Goal: Task Accomplishment & Management: Use online tool/utility

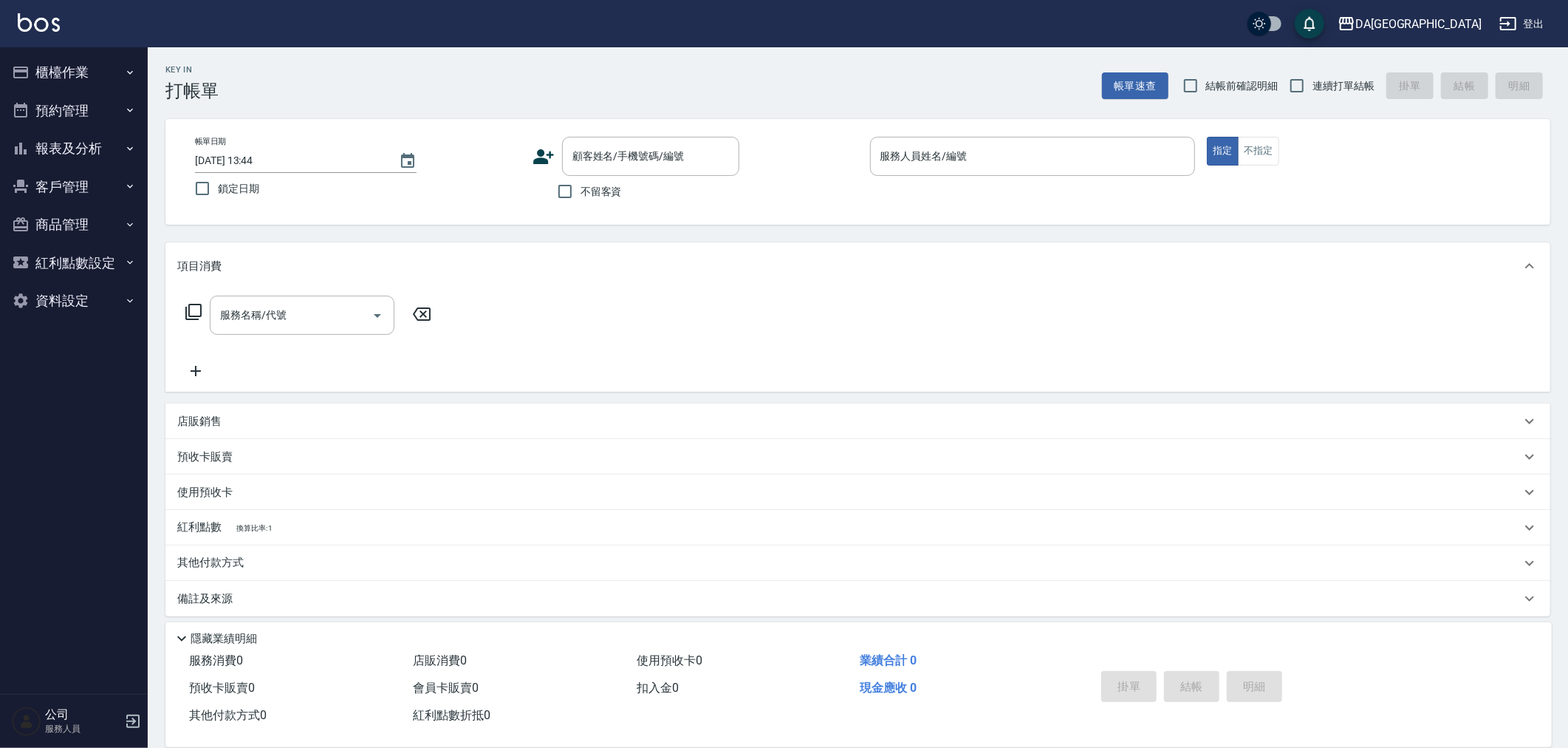
click at [586, 198] on span "不留客資" at bounding box center [601, 191] width 41 height 16
click at [580, 198] on input "不留客資" at bounding box center [565, 191] width 31 height 31
checkbox input "true"
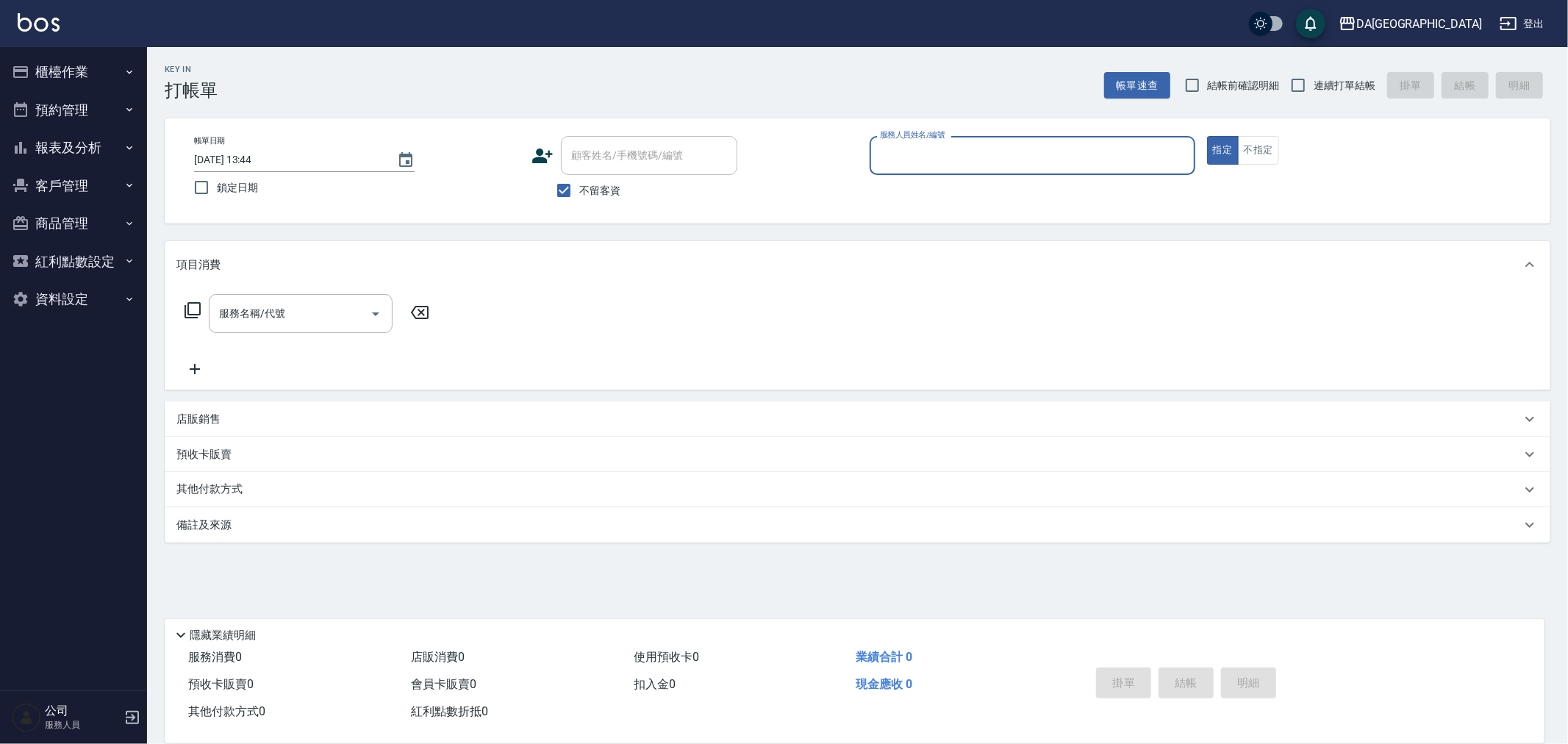
click at [1340, 84] on span "連續打單結帳" at bounding box center [1345, 85] width 62 height 16
click at [1314, 84] on input "連續打單結帳" at bounding box center [1298, 85] width 31 height 31
checkbox input "true"
click at [947, 127] on div "帳單日期 [DATE] 13:44 鎖定日期 顧客姓名/手機號碼/編號 顧客姓名/手機號碼/編號 不留客資 服務人員姓名/編號 服務人員姓名/編號 指定 不指定" at bounding box center [858, 171] width 1386 height 105
click at [937, 136] on div "服務人員姓名/編號" at bounding box center [1032, 155] width 326 height 39
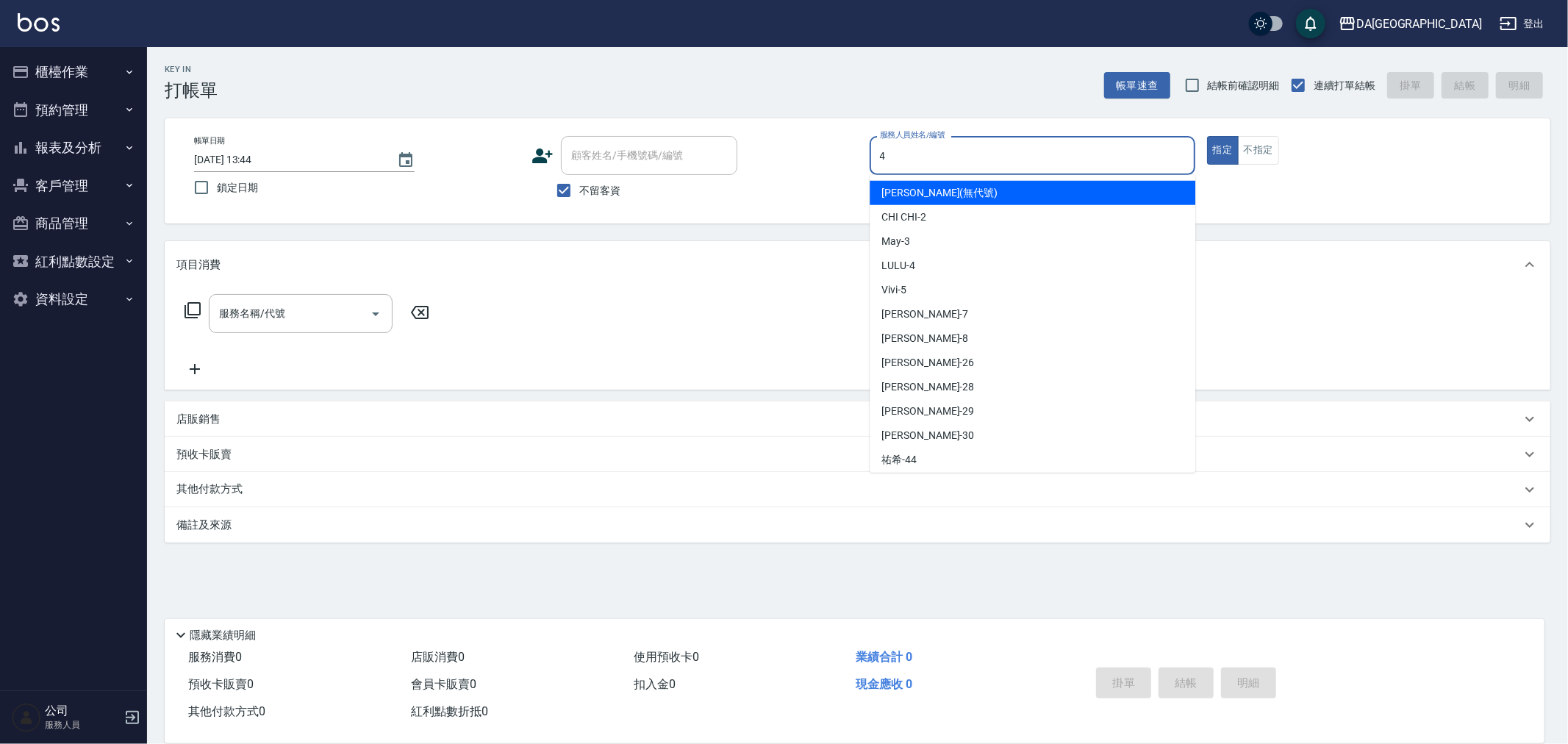
type input "LULU-4"
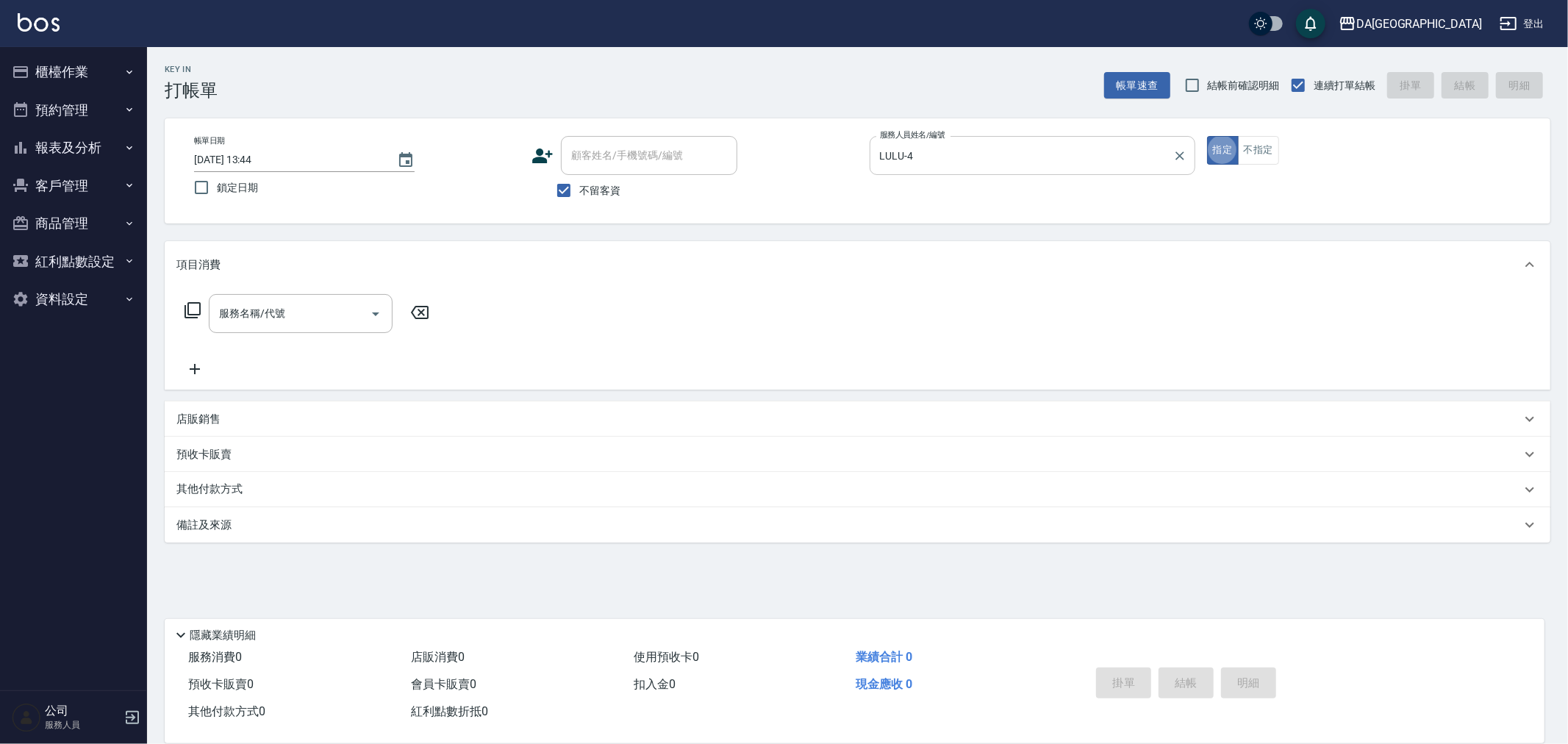
type button "true"
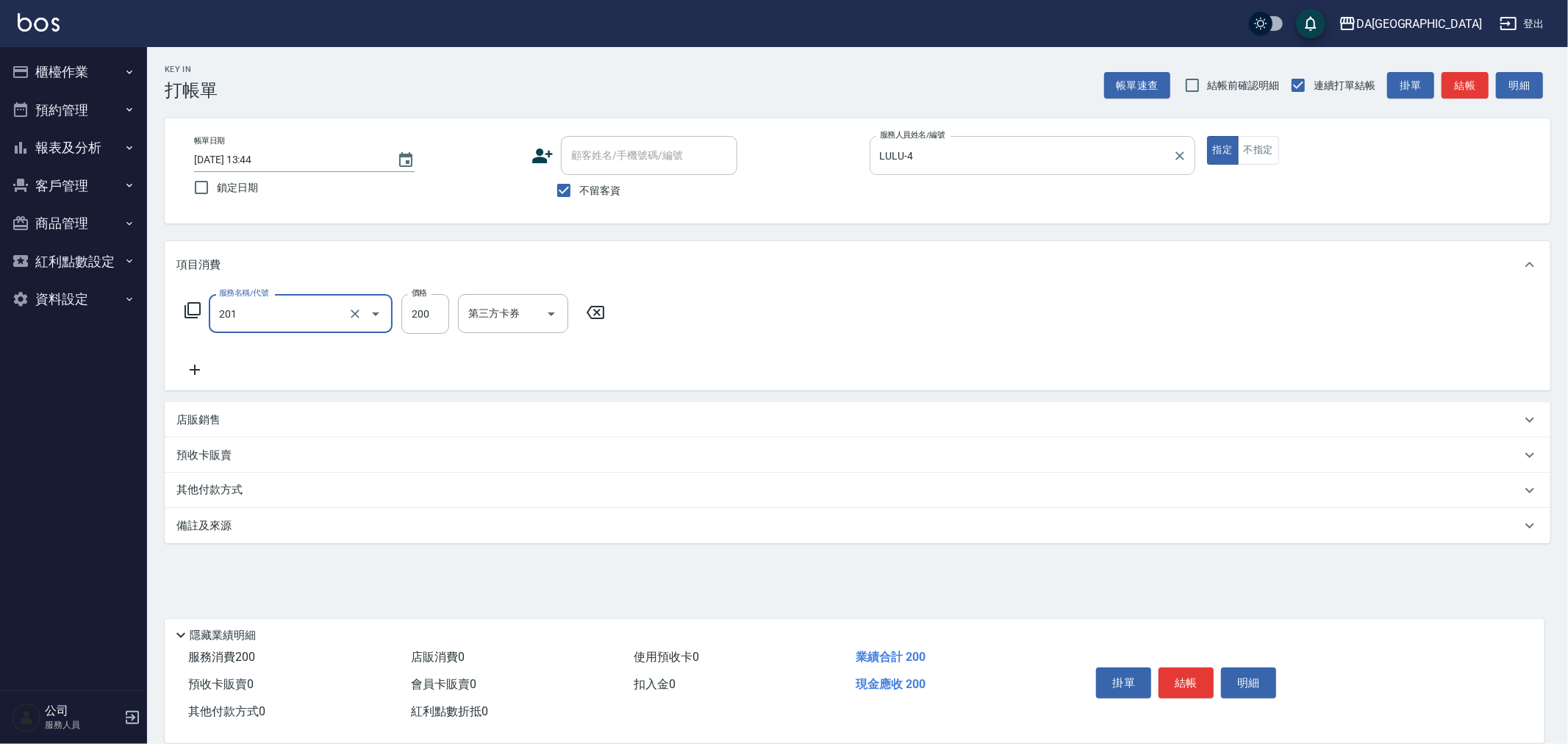
type input "洗髮(201)"
type input "400"
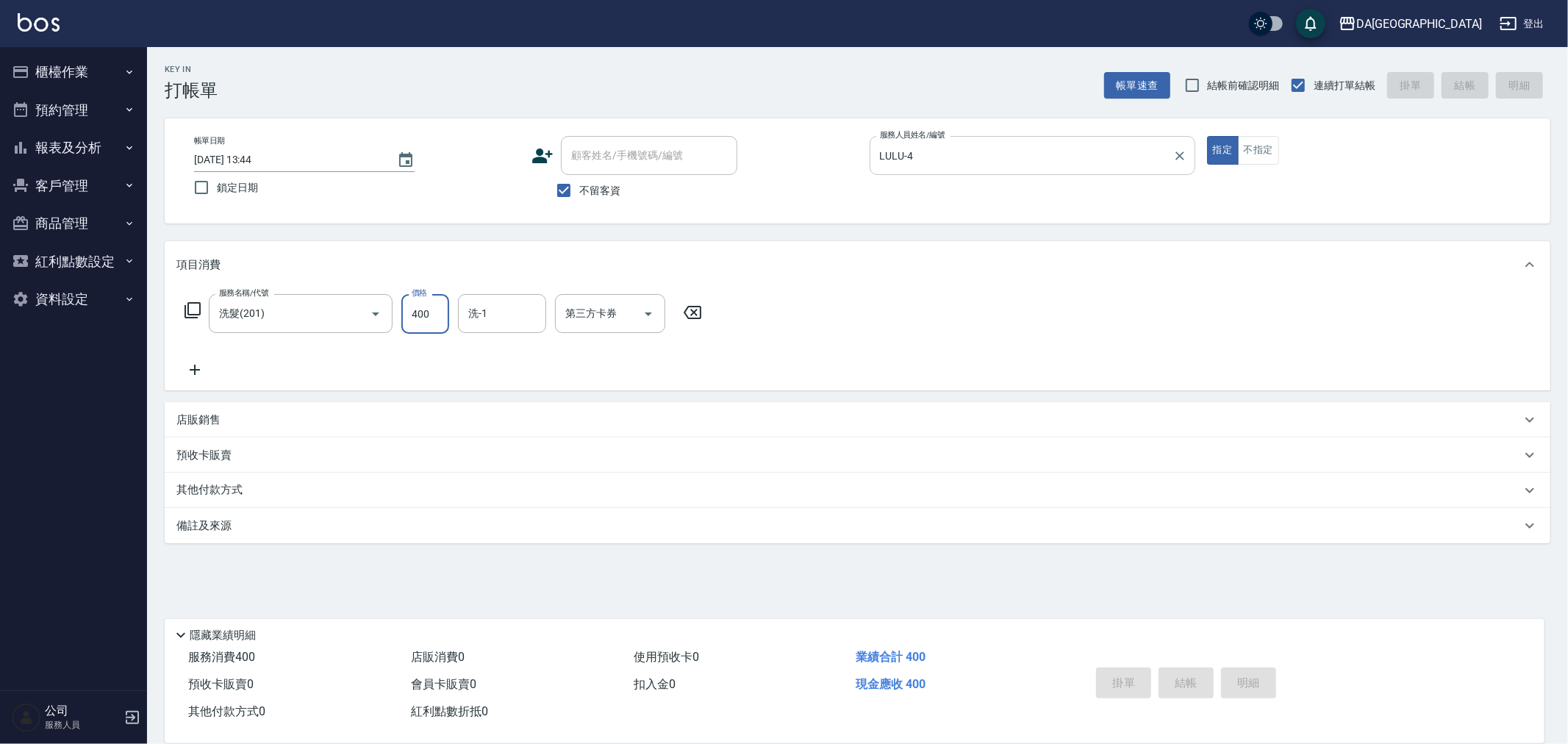
type input "[DATE] 17:20"
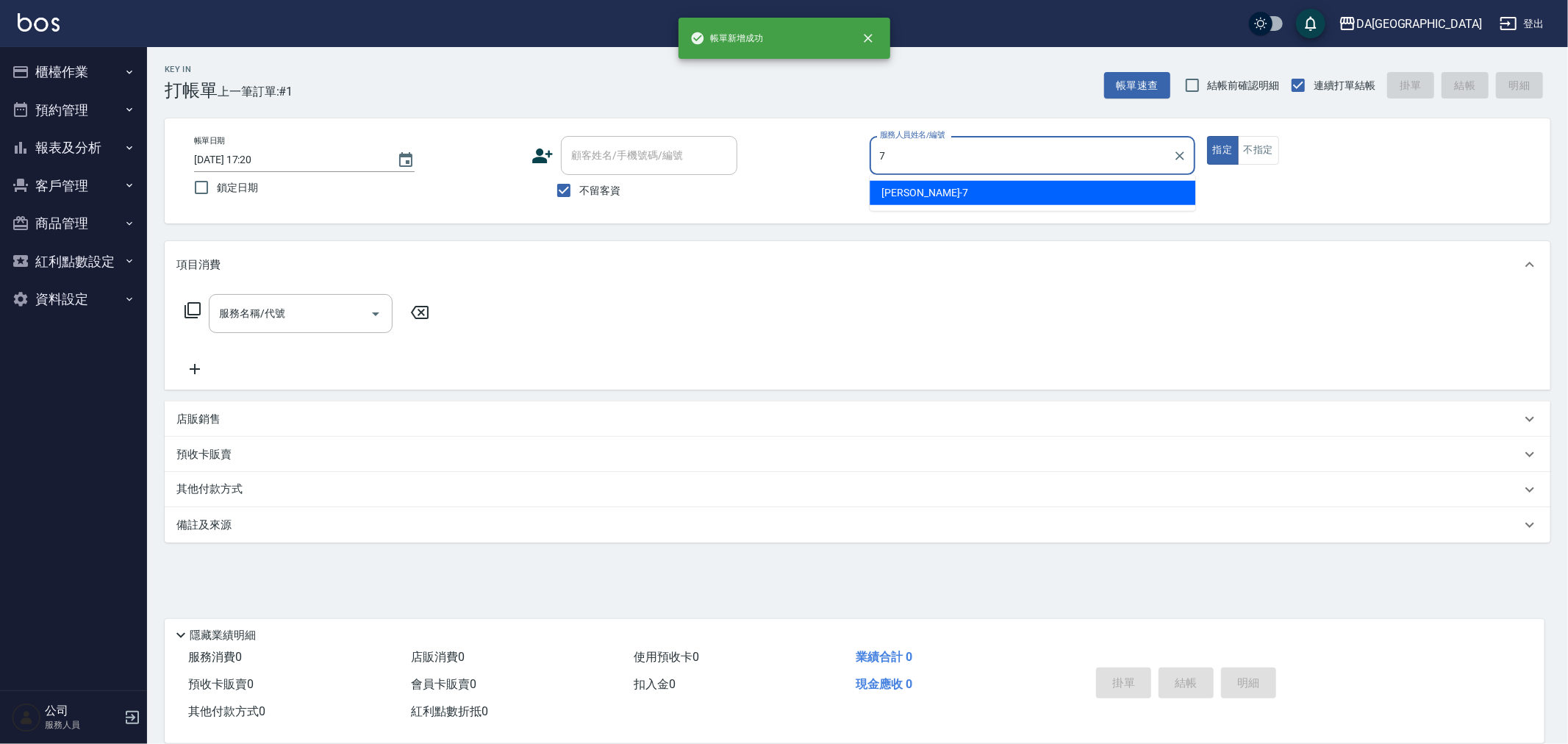
type input "Mimi-7"
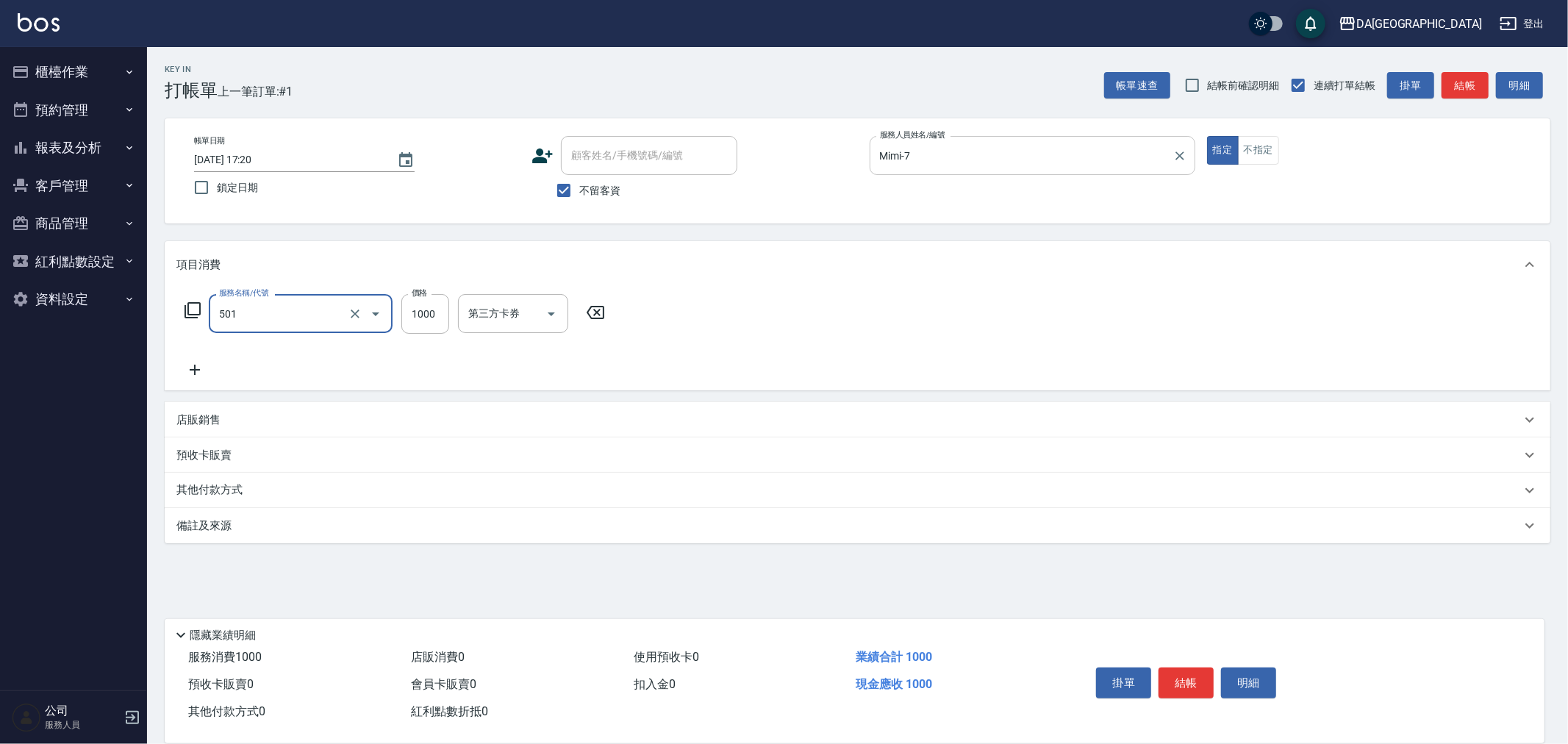
type input "染髮(501)"
type input "1800"
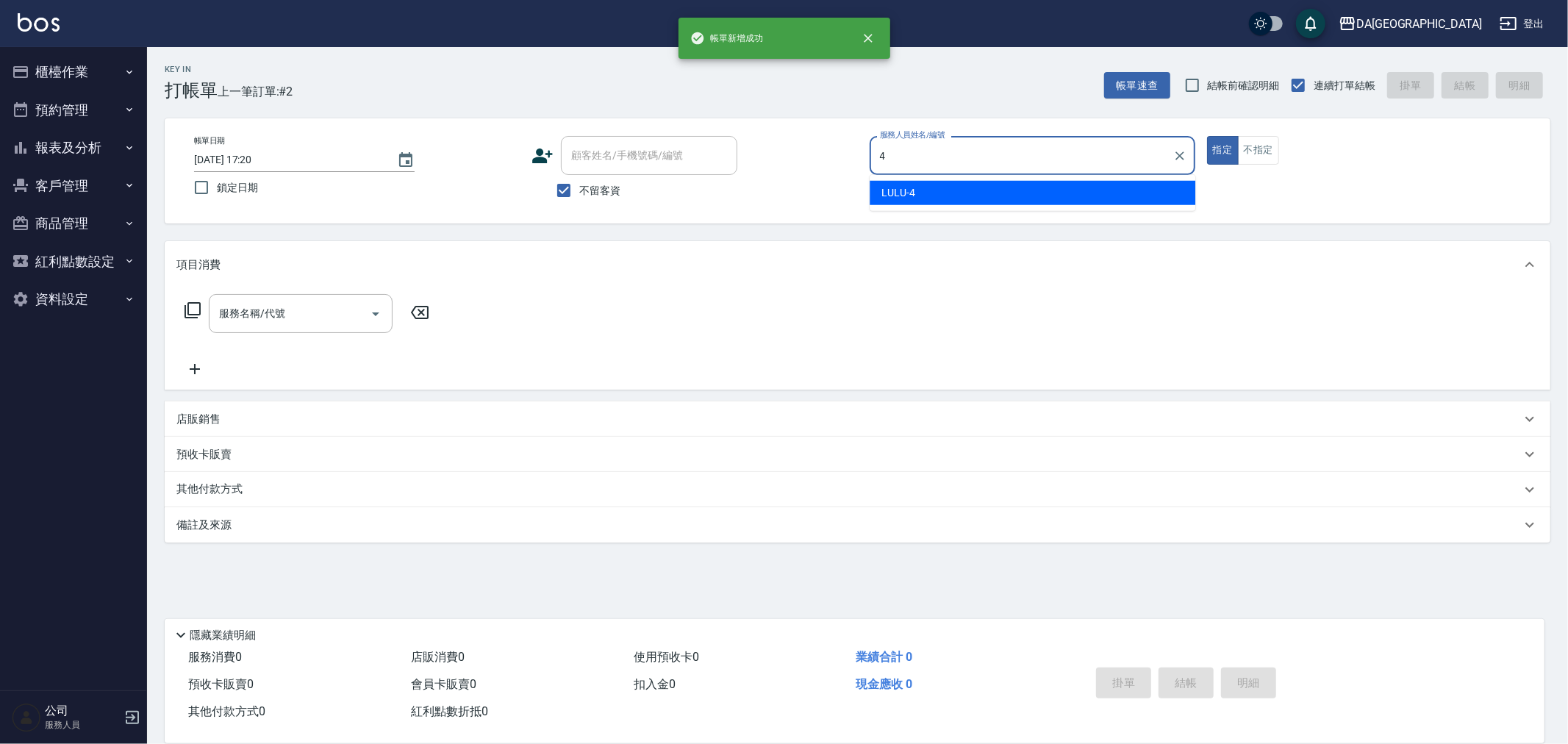
type input "LULU-4"
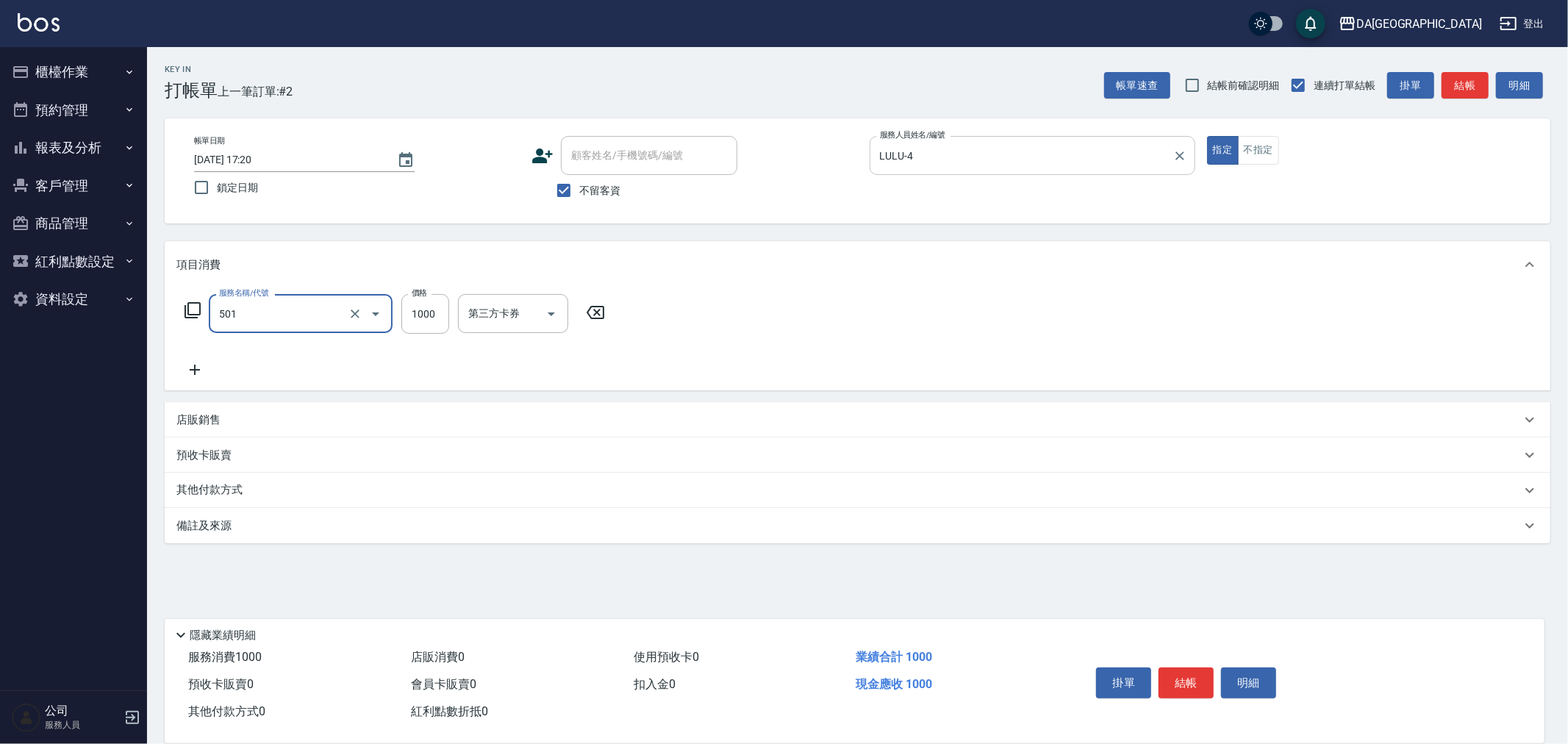
type input "染髮(501)"
type input "1980"
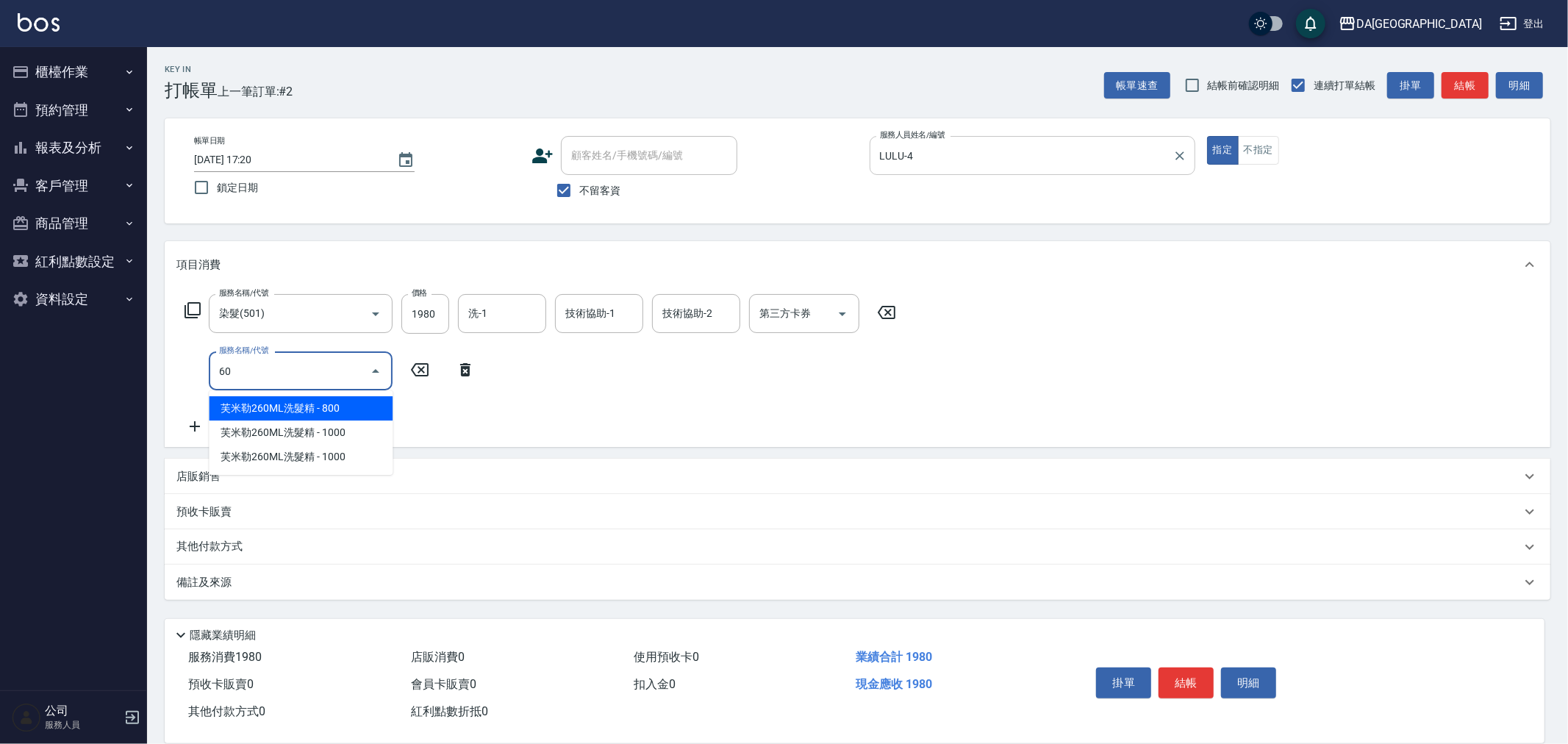
type input "601"
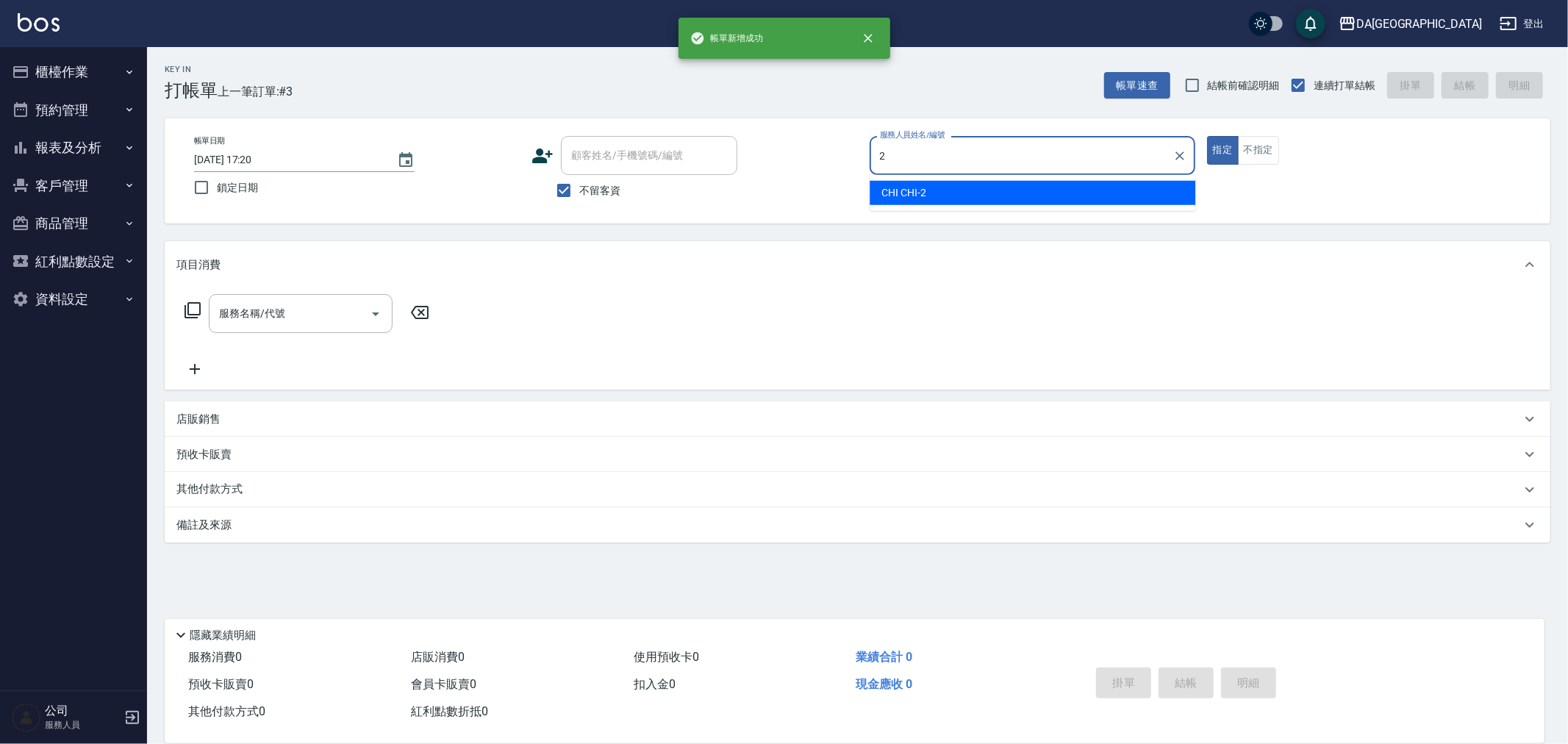
type input "CHI CHI-2"
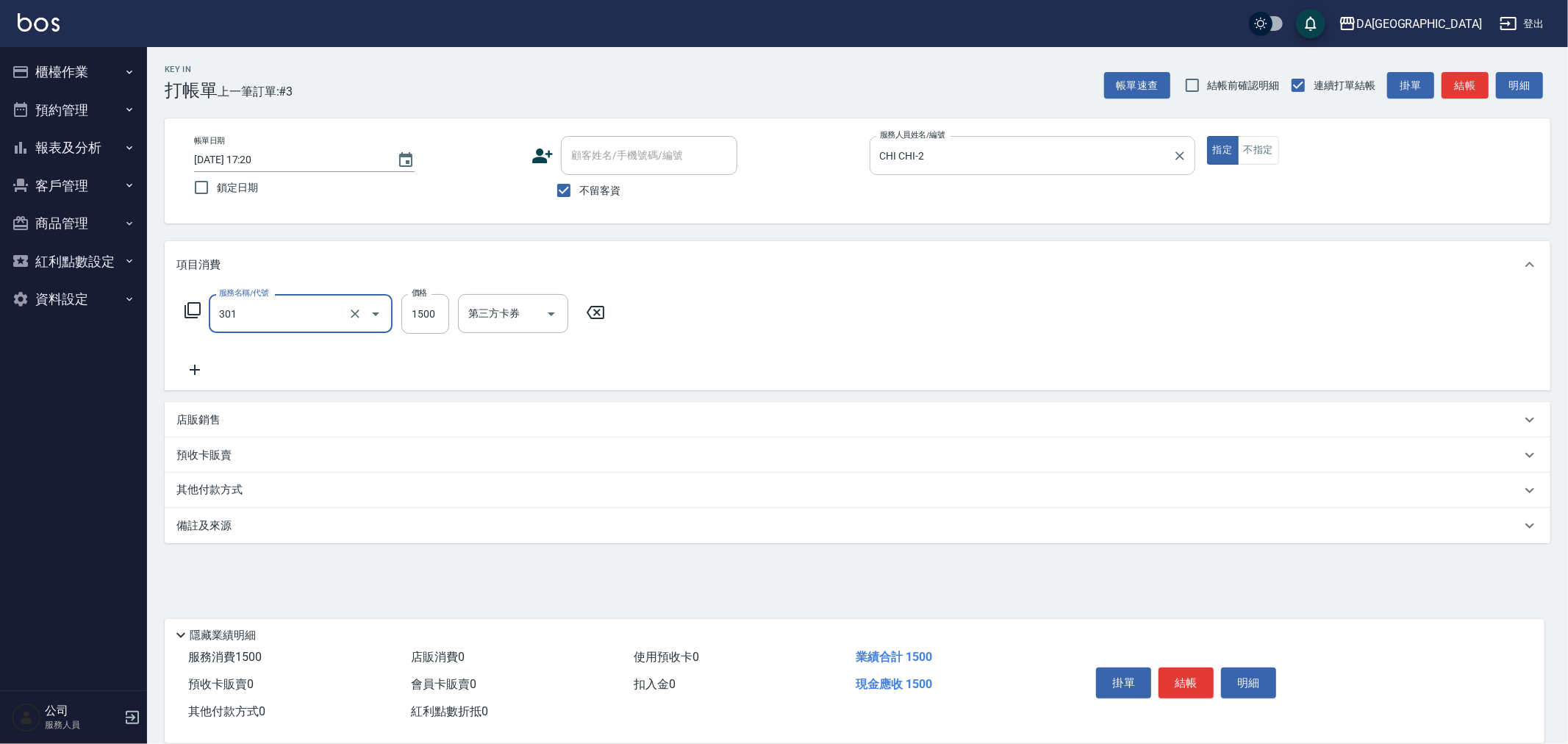
type input "燙髮(301)"
type input "1999"
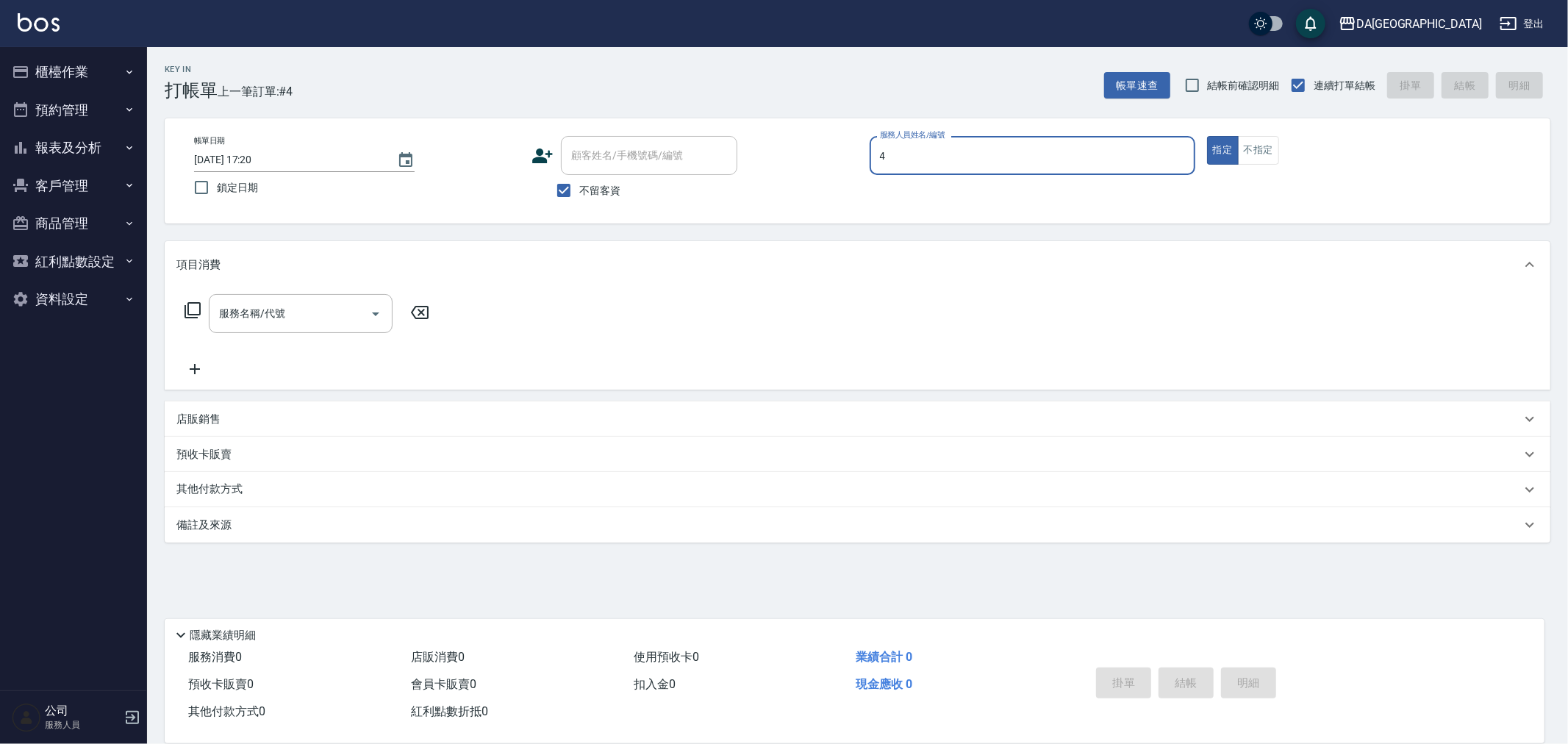
type input "LULU-4"
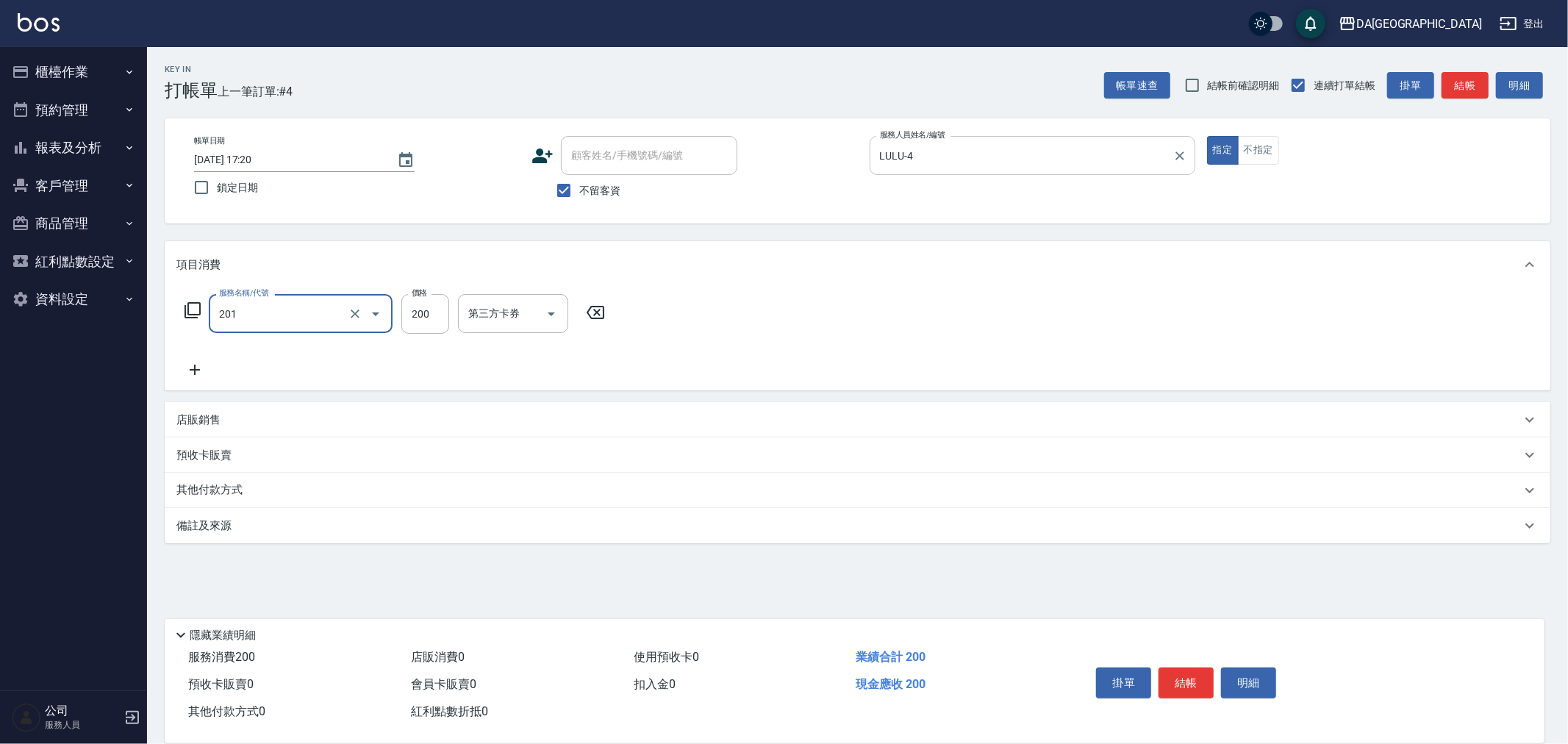
type input "洗髮(201)"
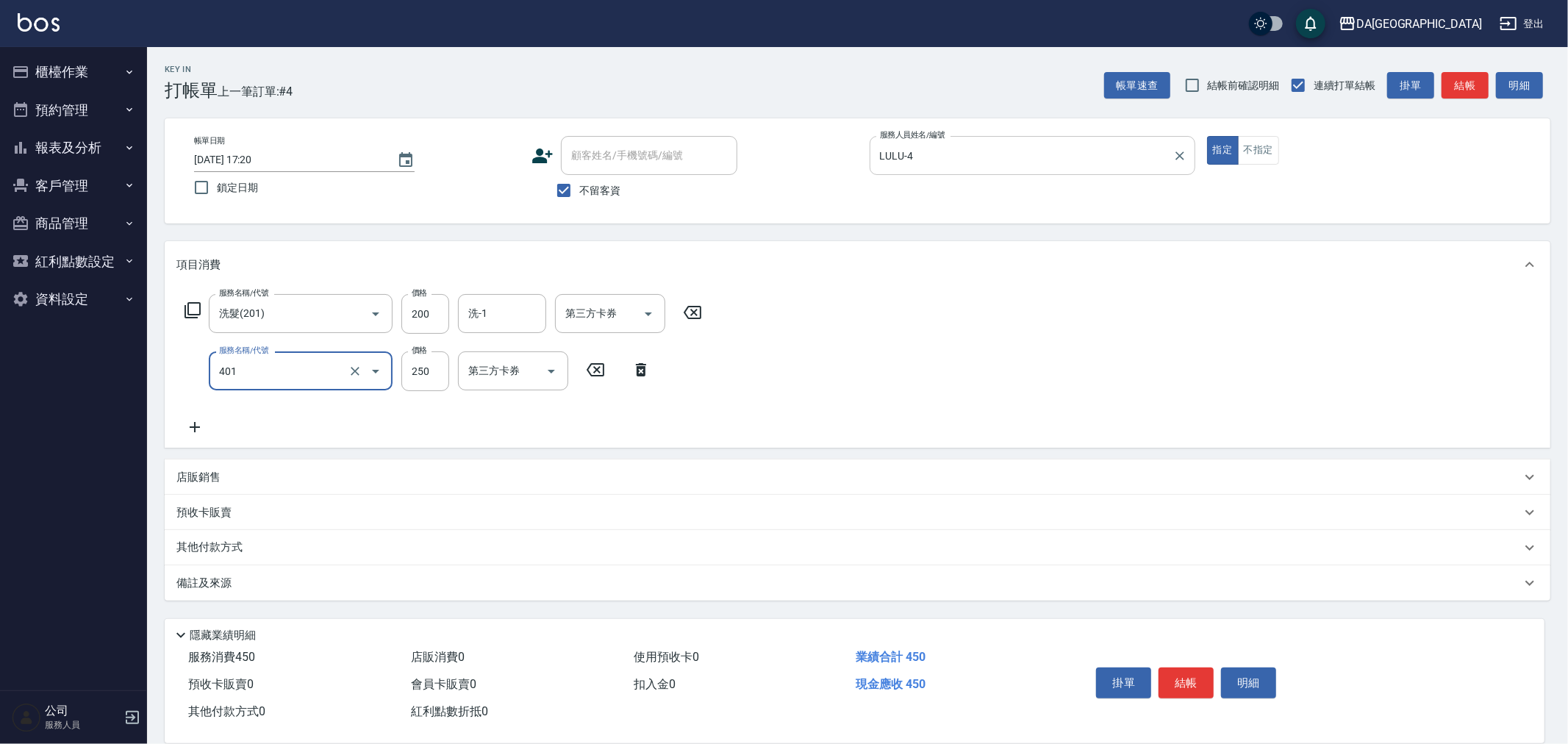
type input "剪髮(401)"
type input "400"
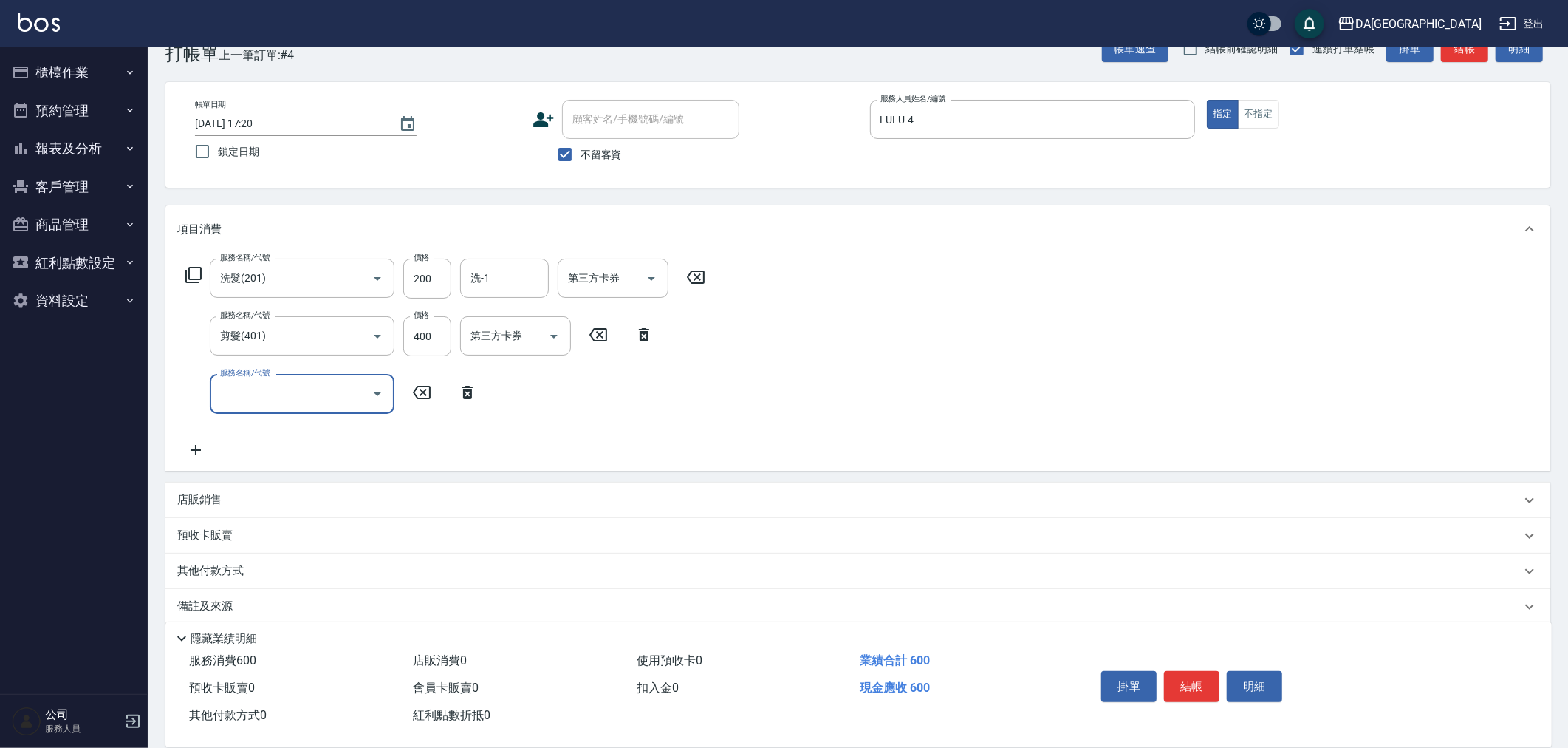
scroll to position [53, 0]
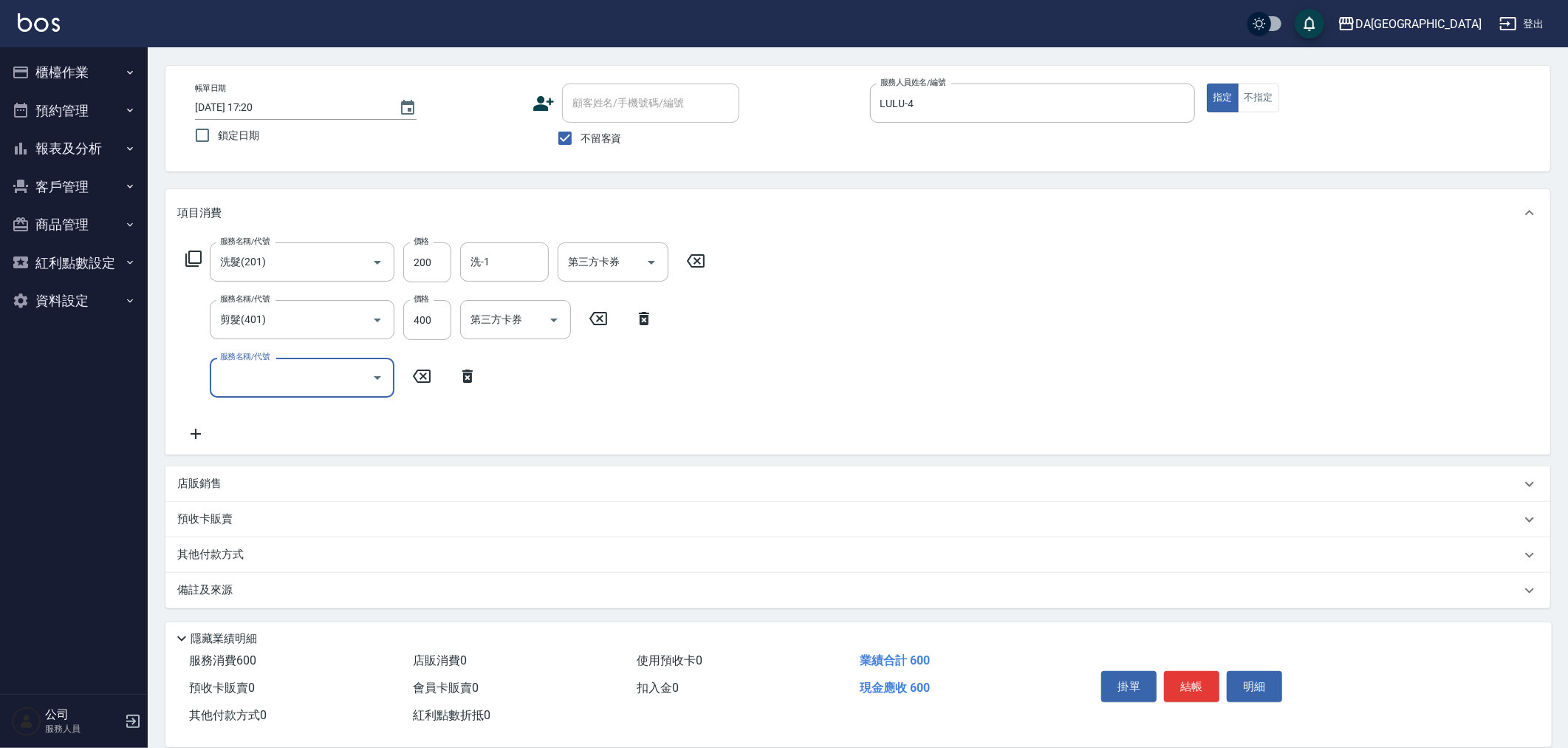
click at [218, 462] on div "項目消費 服務名稱/代號 洗髮(201) 服務名稱/代號 價格 200 價格 洗-1 洗-1 第三方卡券 第三方卡券 服務名稱/代號 剪髮(401) 服務名稱…" at bounding box center [858, 397] width 1385 height 418
click at [210, 482] on p "店販銷售" at bounding box center [199, 483] width 44 height 16
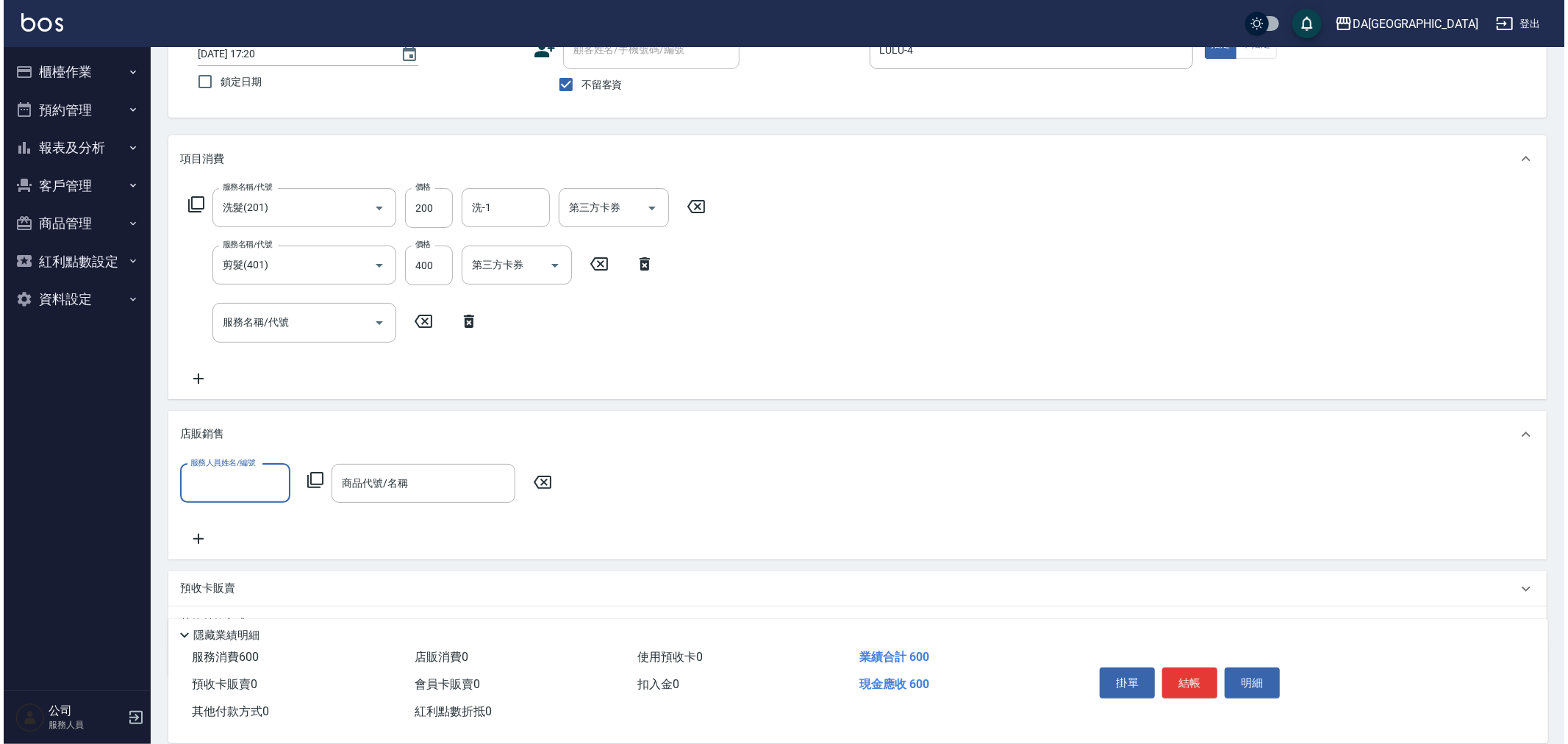
scroll to position [0, 0]
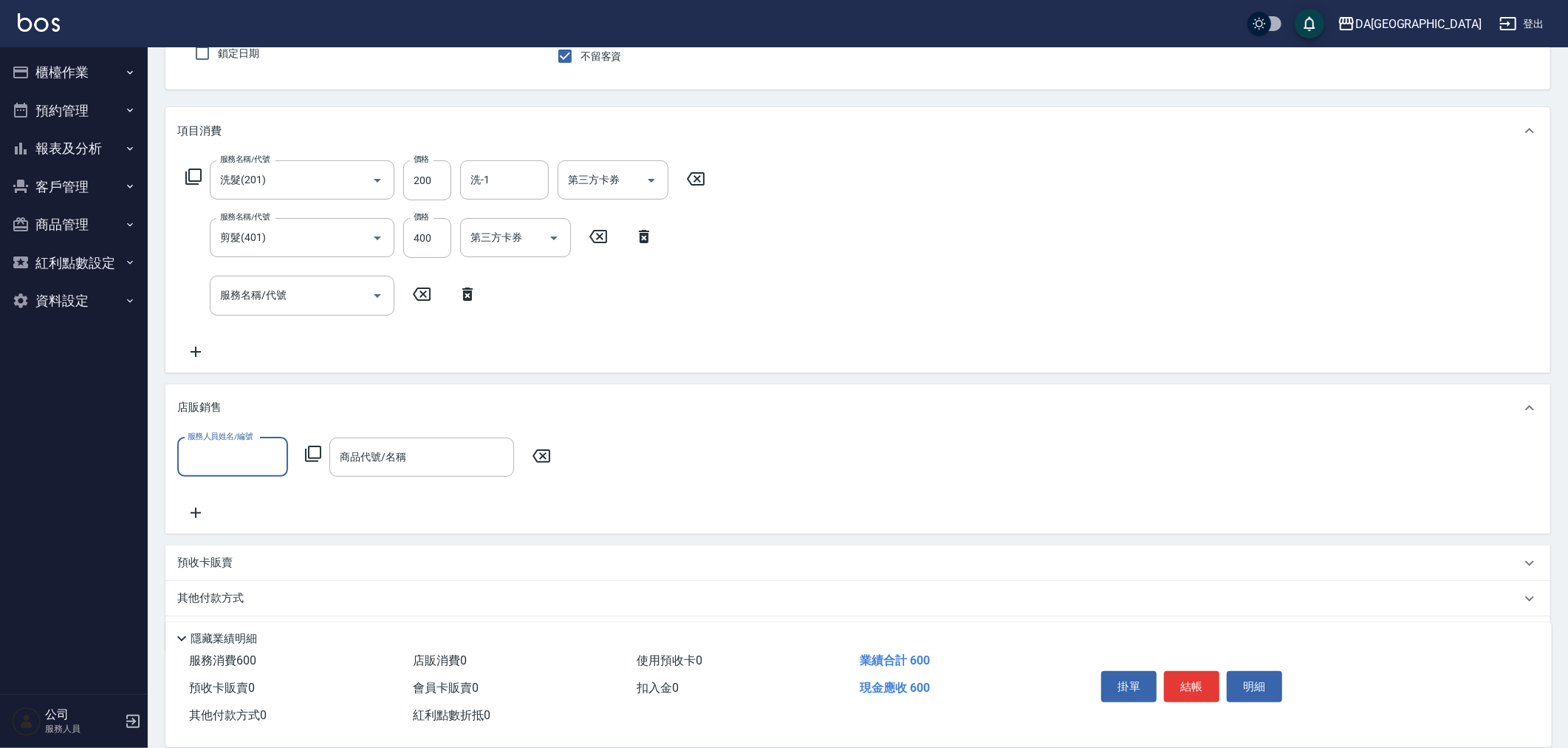
click at [245, 444] on input "服務人員姓名/編號" at bounding box center [232, 457] width 98 height 25
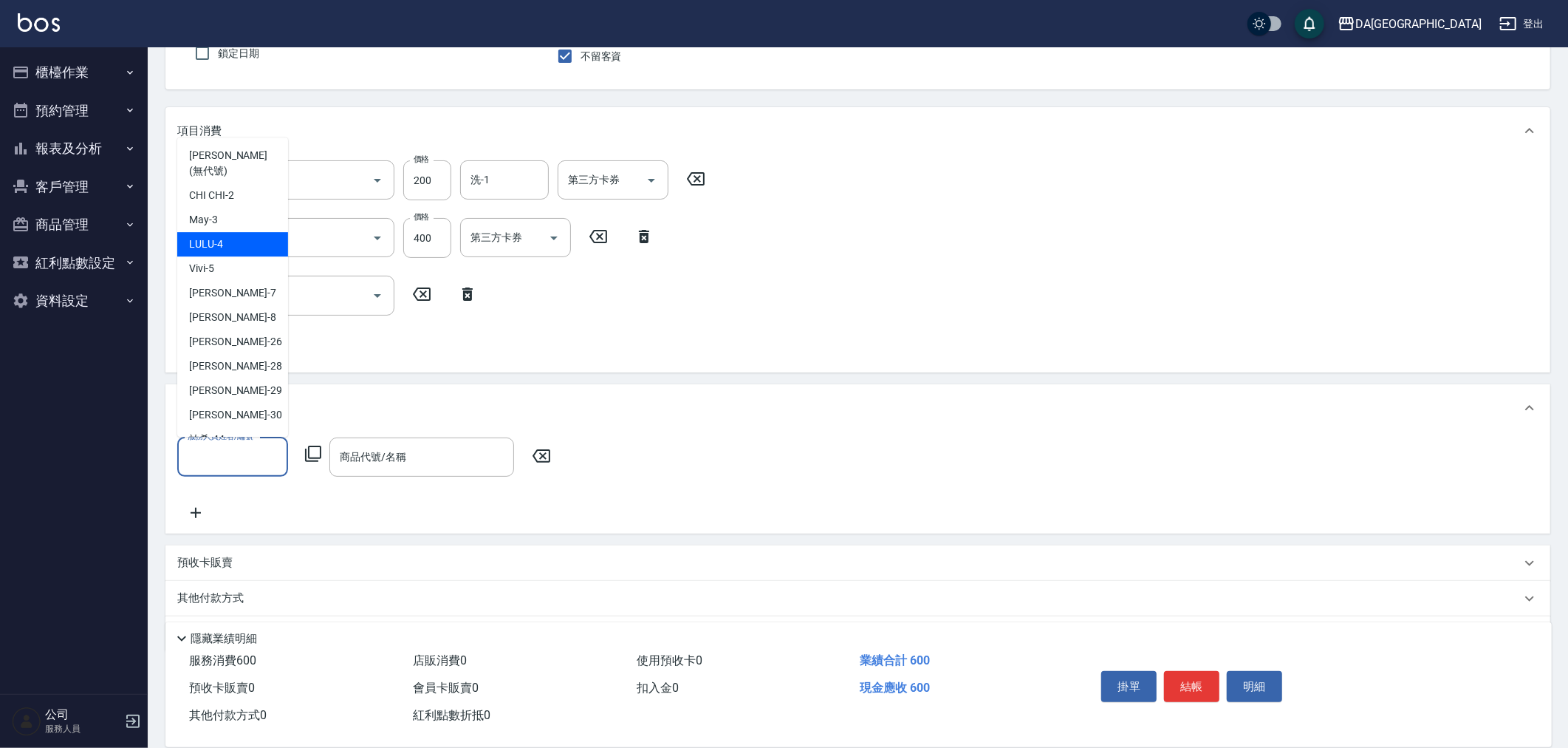
click at [224, 232] on div "LULU -4" at bounding box center [232, 245] width 111 height 25
type input "LULU-4"
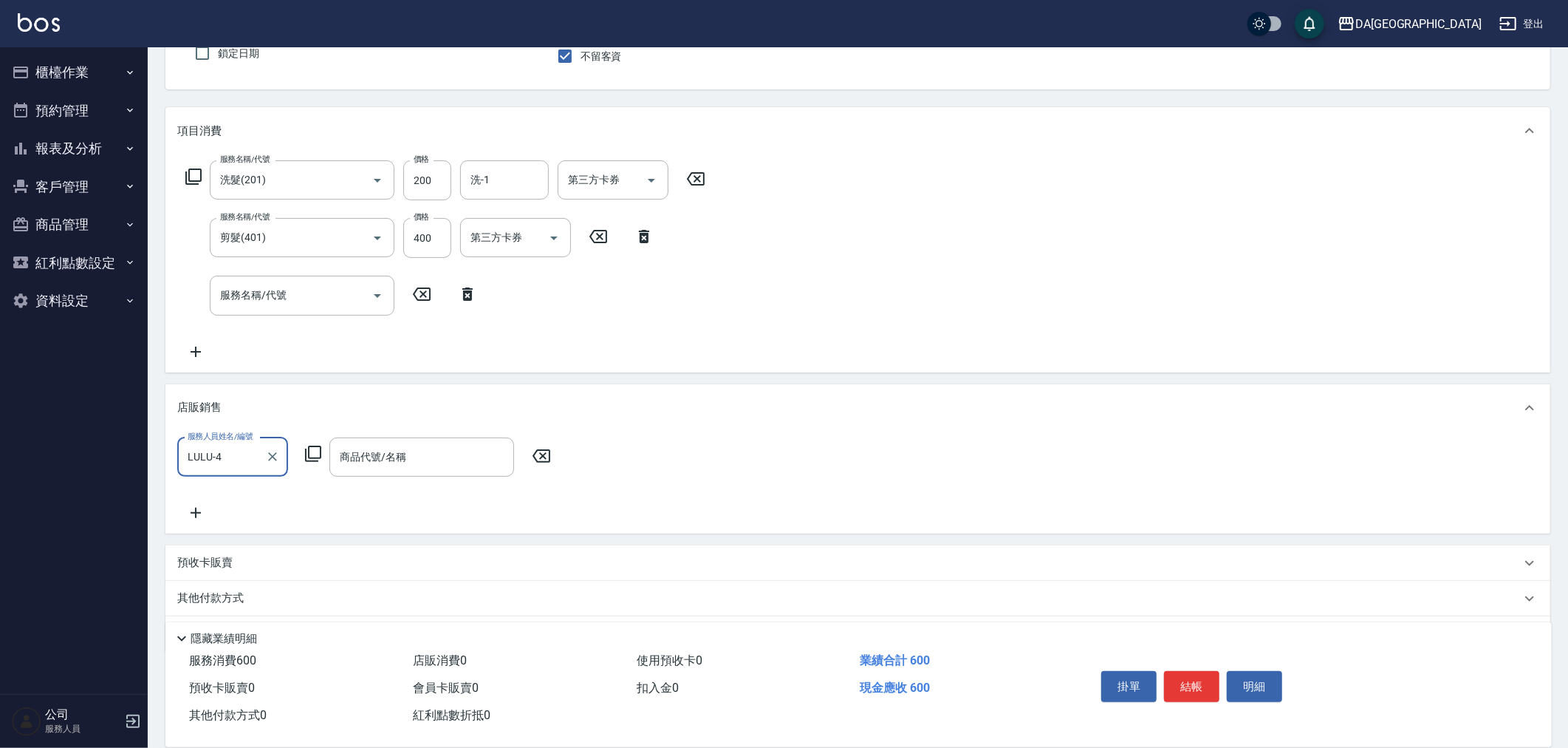
click at [307, 454] on icon at bounding box center [314, 454] width 18 height 18
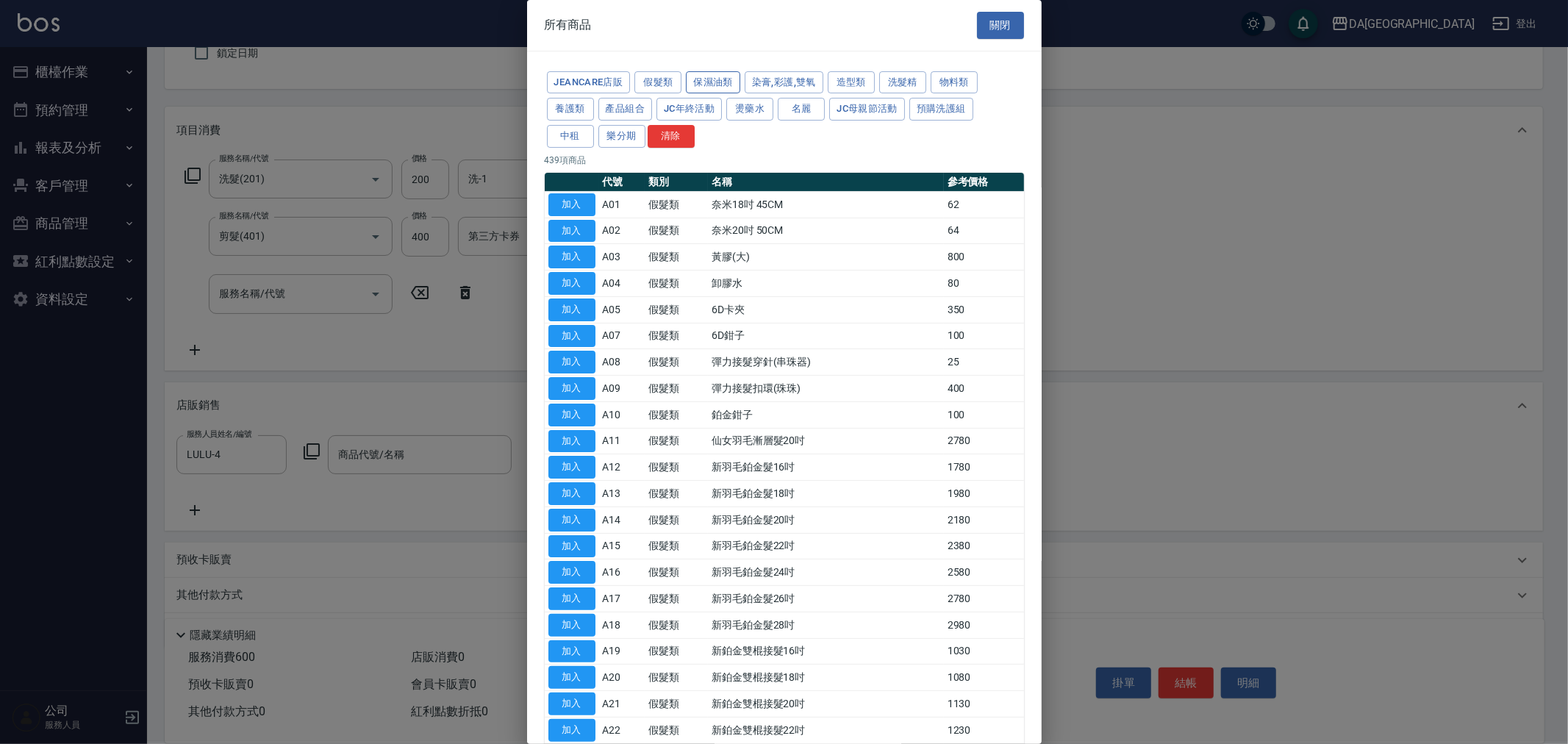
click at [728, 84] on button "保濕油類" at bounding box center [713, 82] width 55 height 23
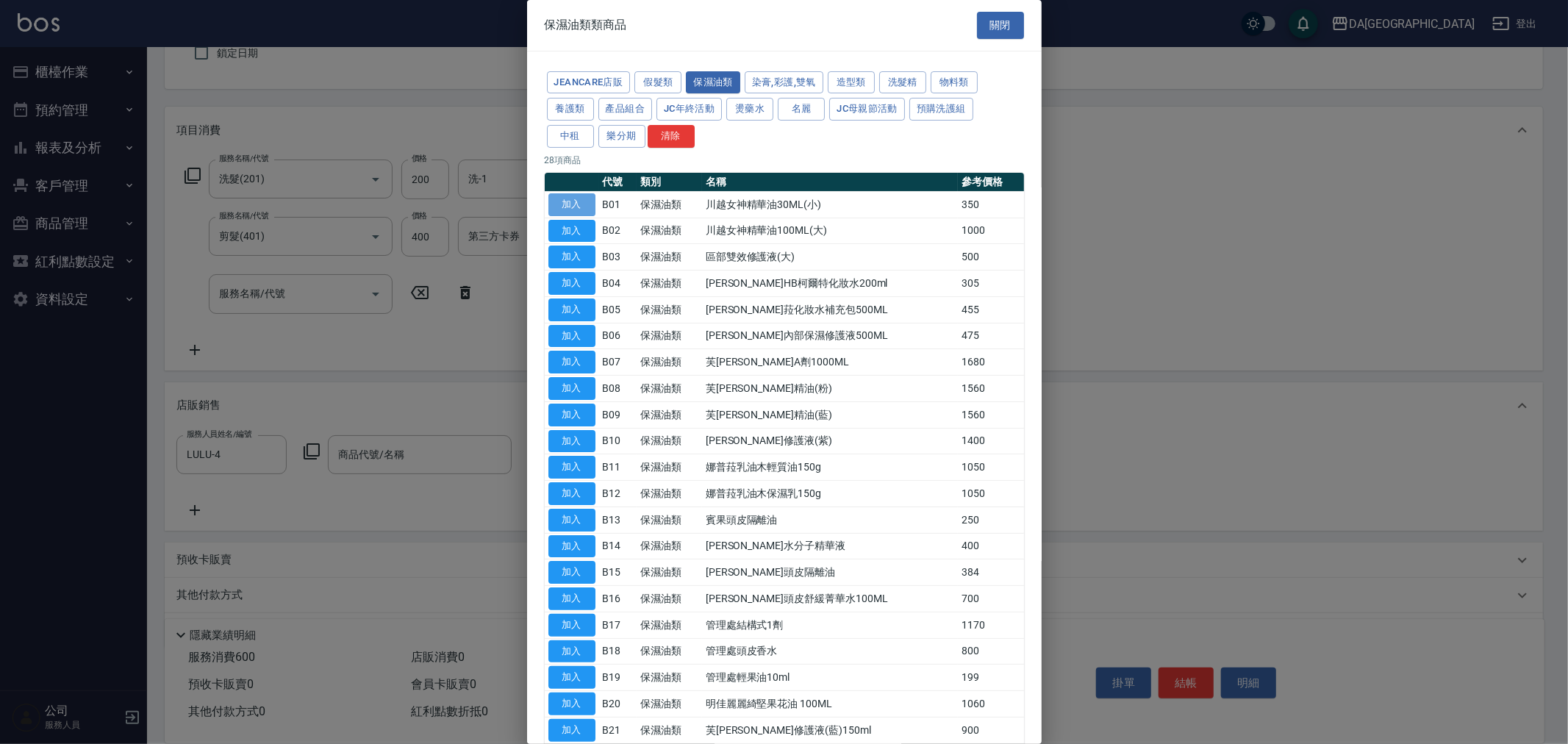
click at [579, 209] on button "加入" at bounding box center [572, 205] width 47 height 23
type input "川越女神精華油30ML(小)"
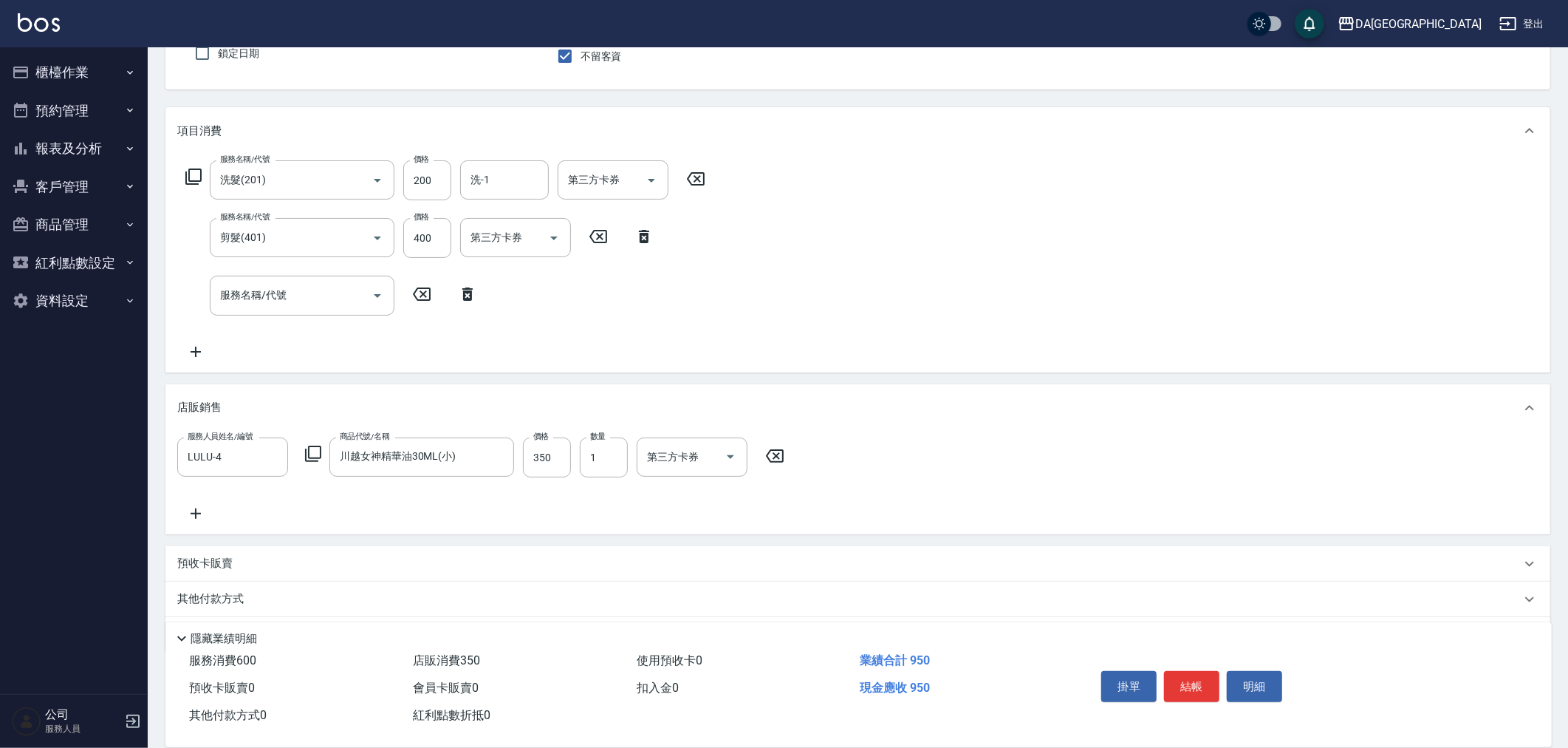
click at [194, 507] on icon at bounding box center [195, 514] width 37 height 18
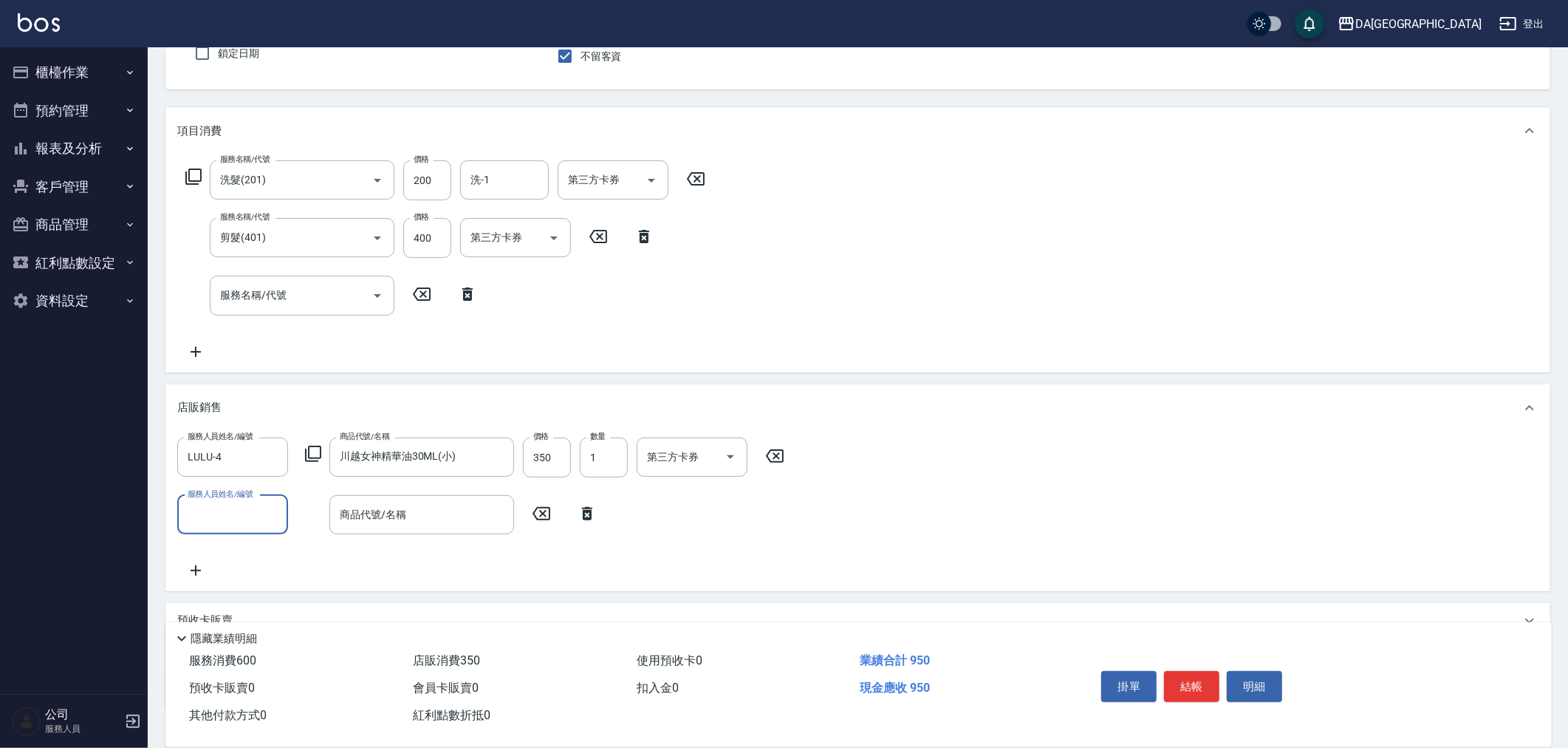
click at [314, 446] on icon at bounding box center [314, 454] width 18 height 18
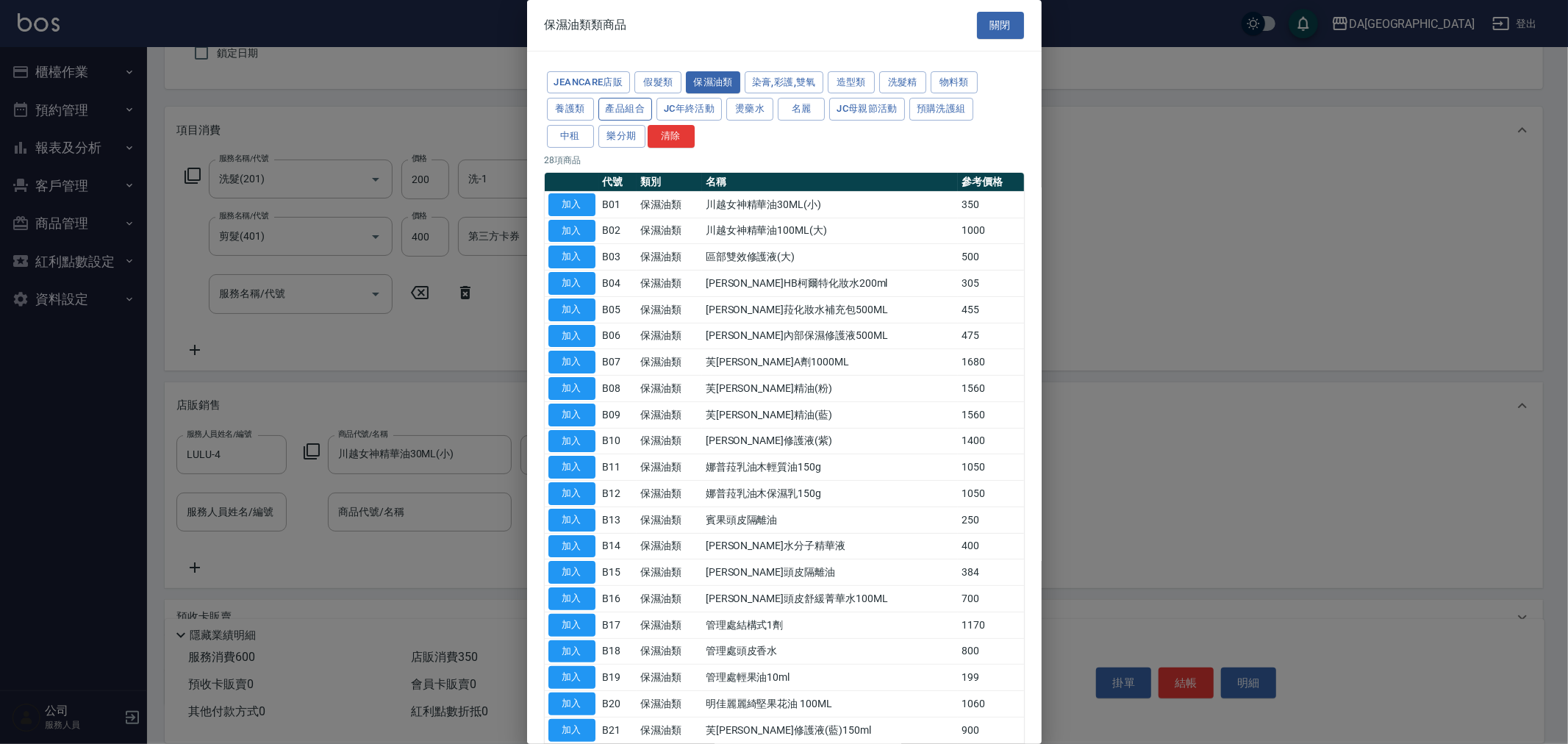
click at [619, 105] on button "產品組合" at bounding box center [625, 109] width 55 height 23
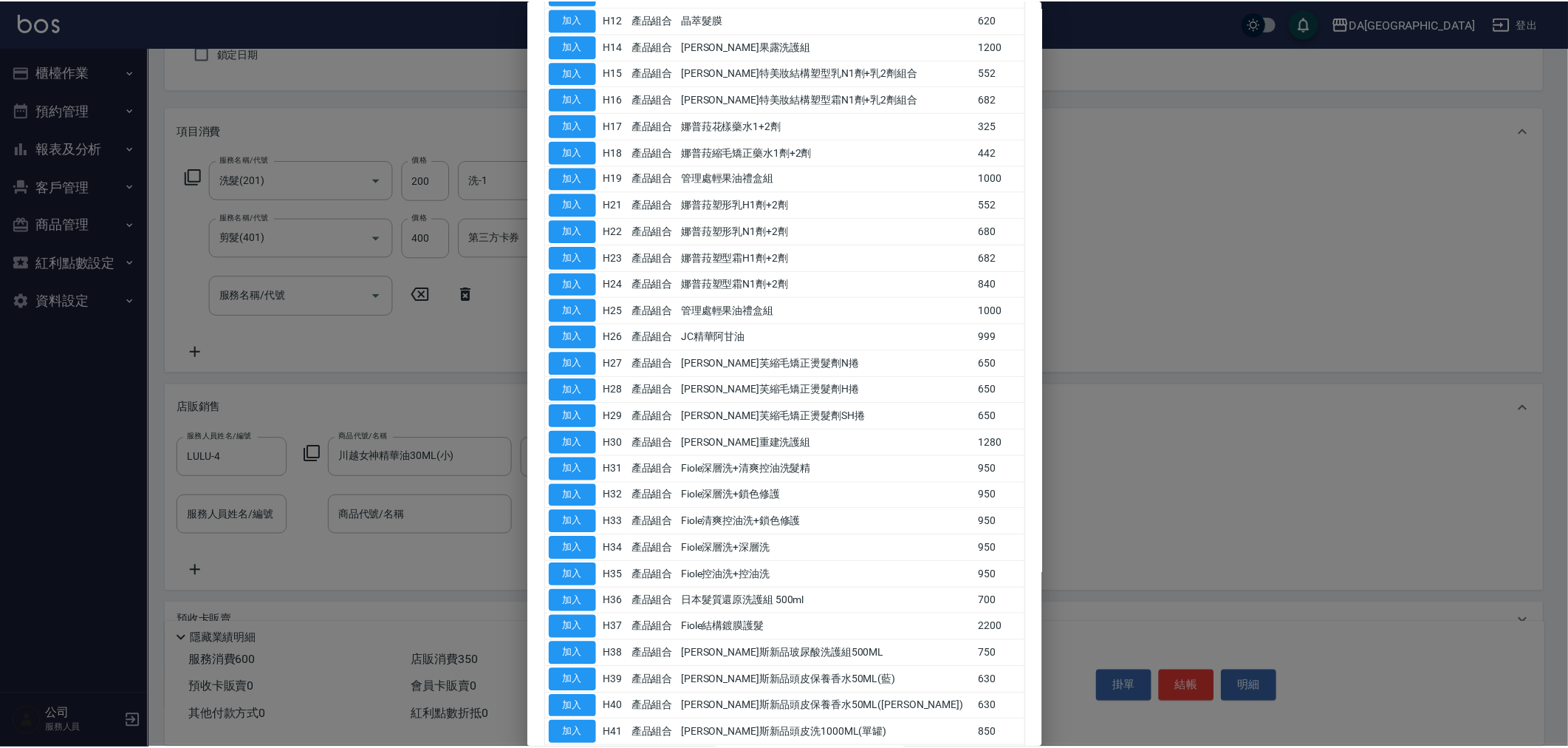
scroll to position [505, 0]
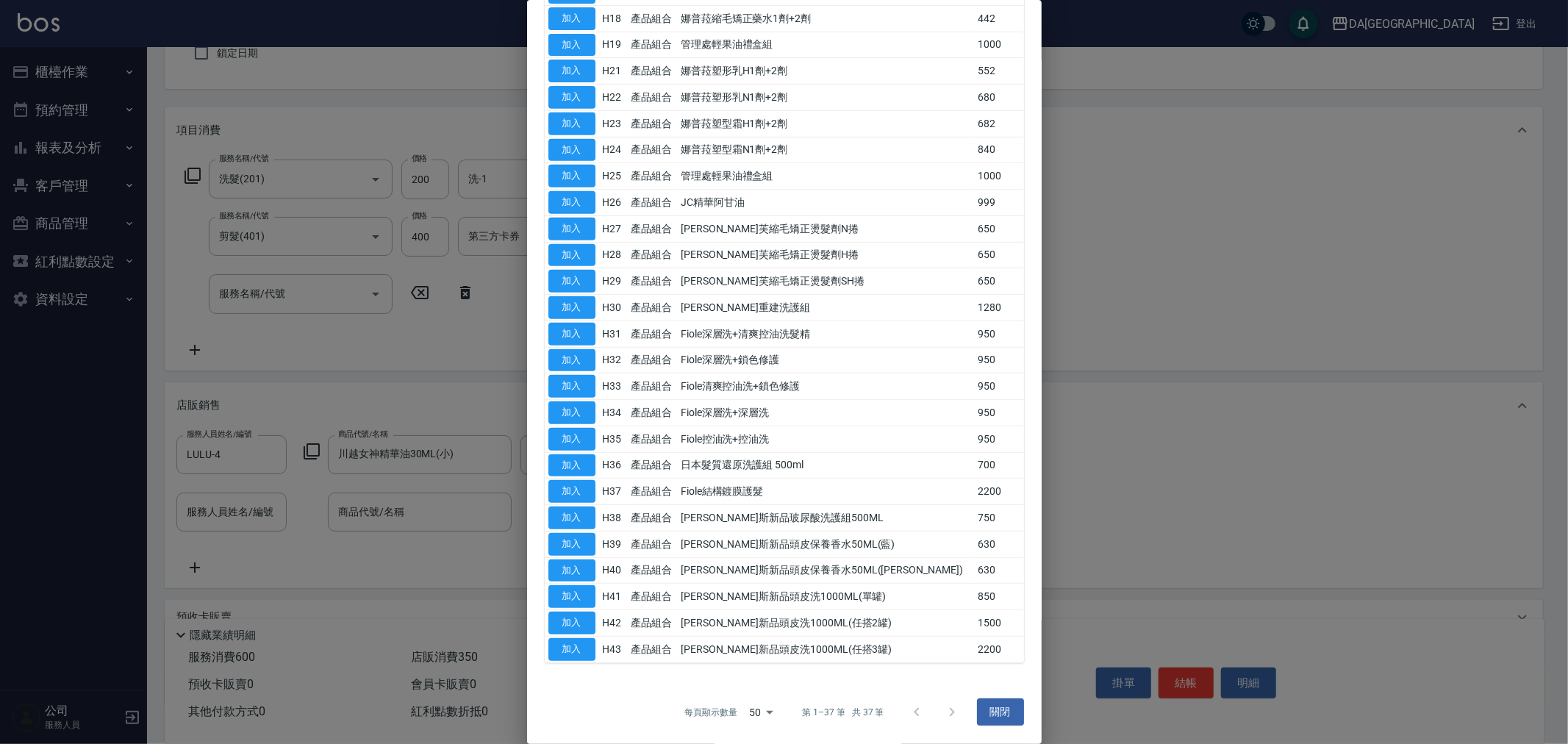
click at [601, 625] on td "H42" at bounding box center [613, 623] width 29 height 26
click at [592, 625] on button "加入" at bounding box center [572, 623] width 47 height 23
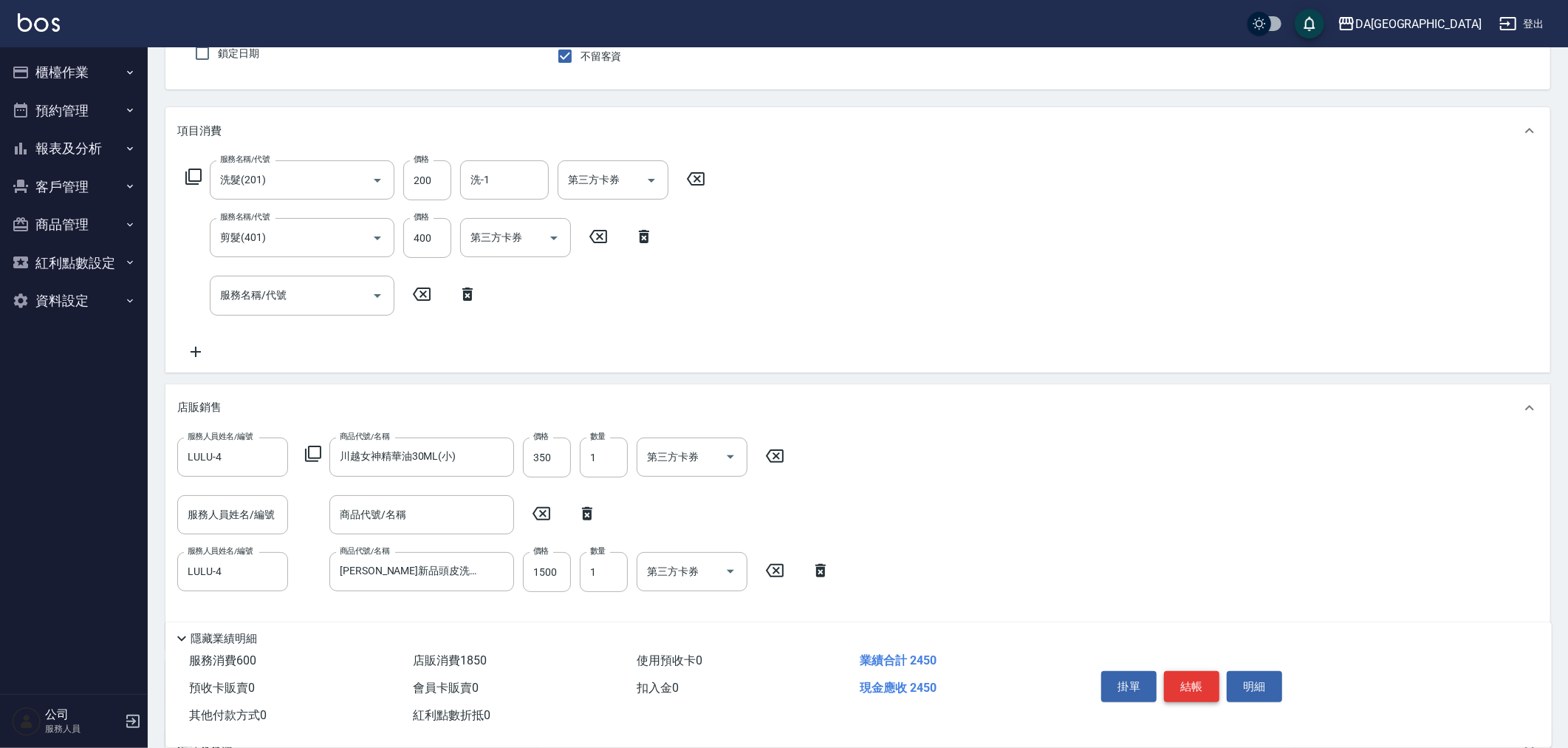
click at [1171, 688] on button "結帳" at bounding box center [1191, 686] width 55 height 31
type input "[DATE] 17:21"
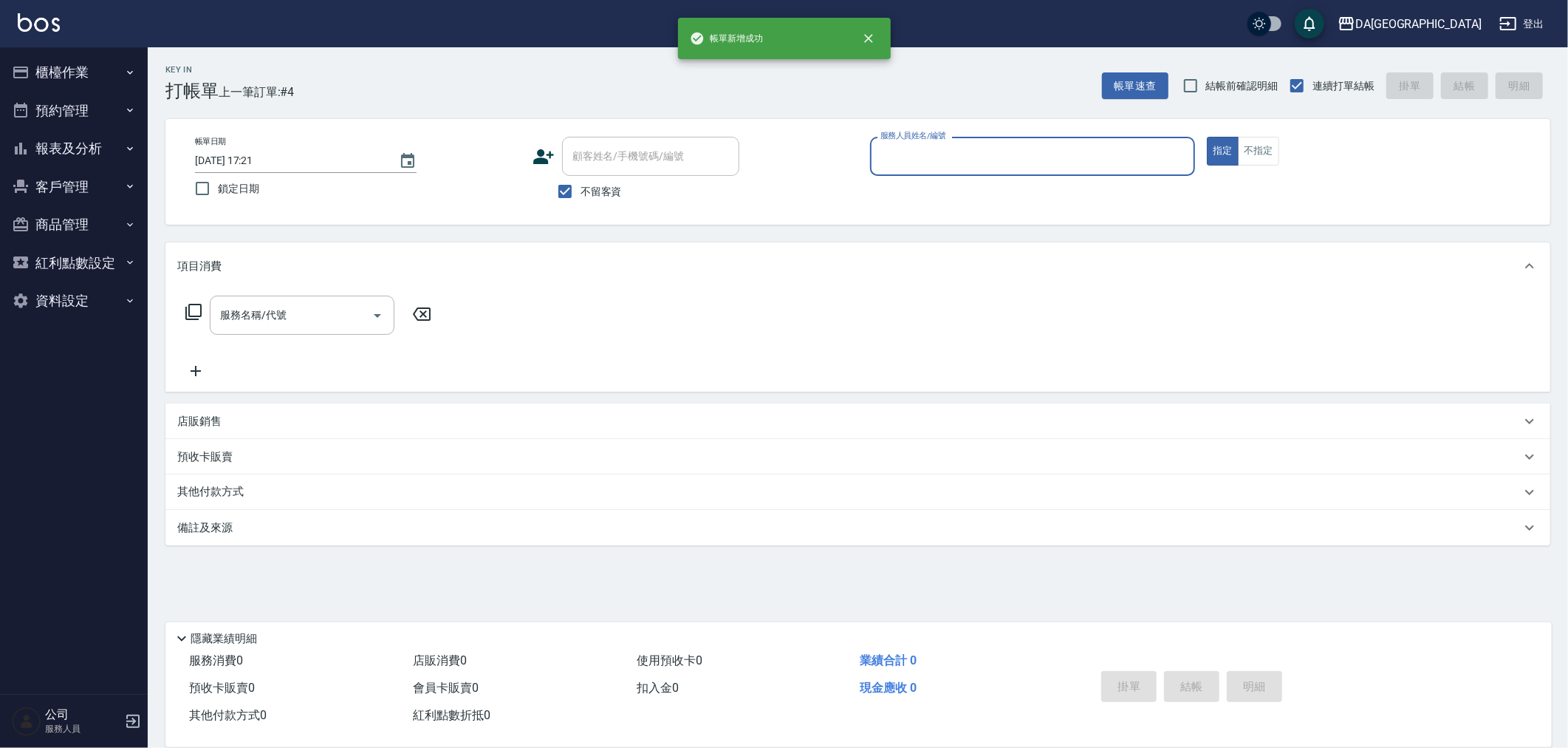
scroll to position [0, 0]
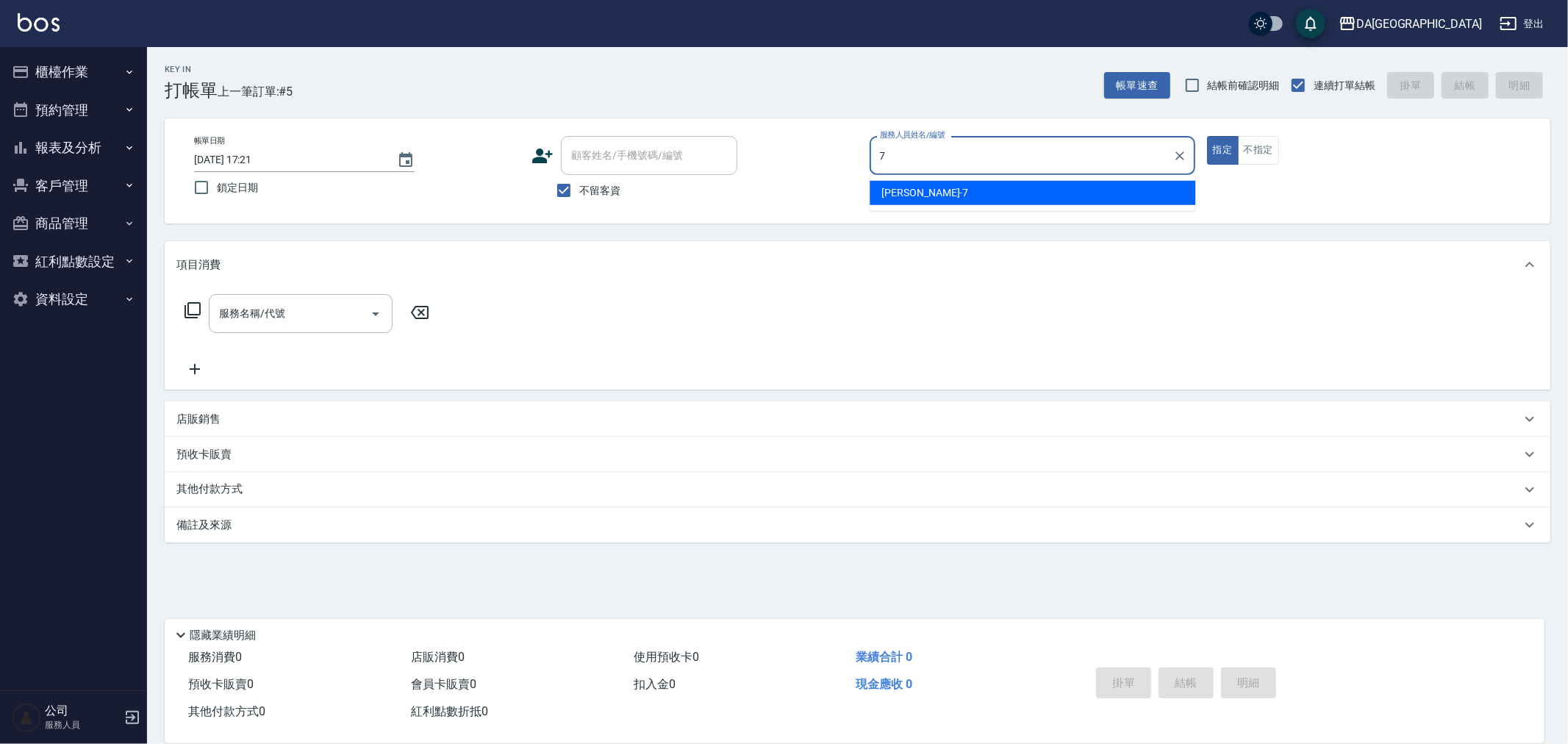
type input "Mimi-7"
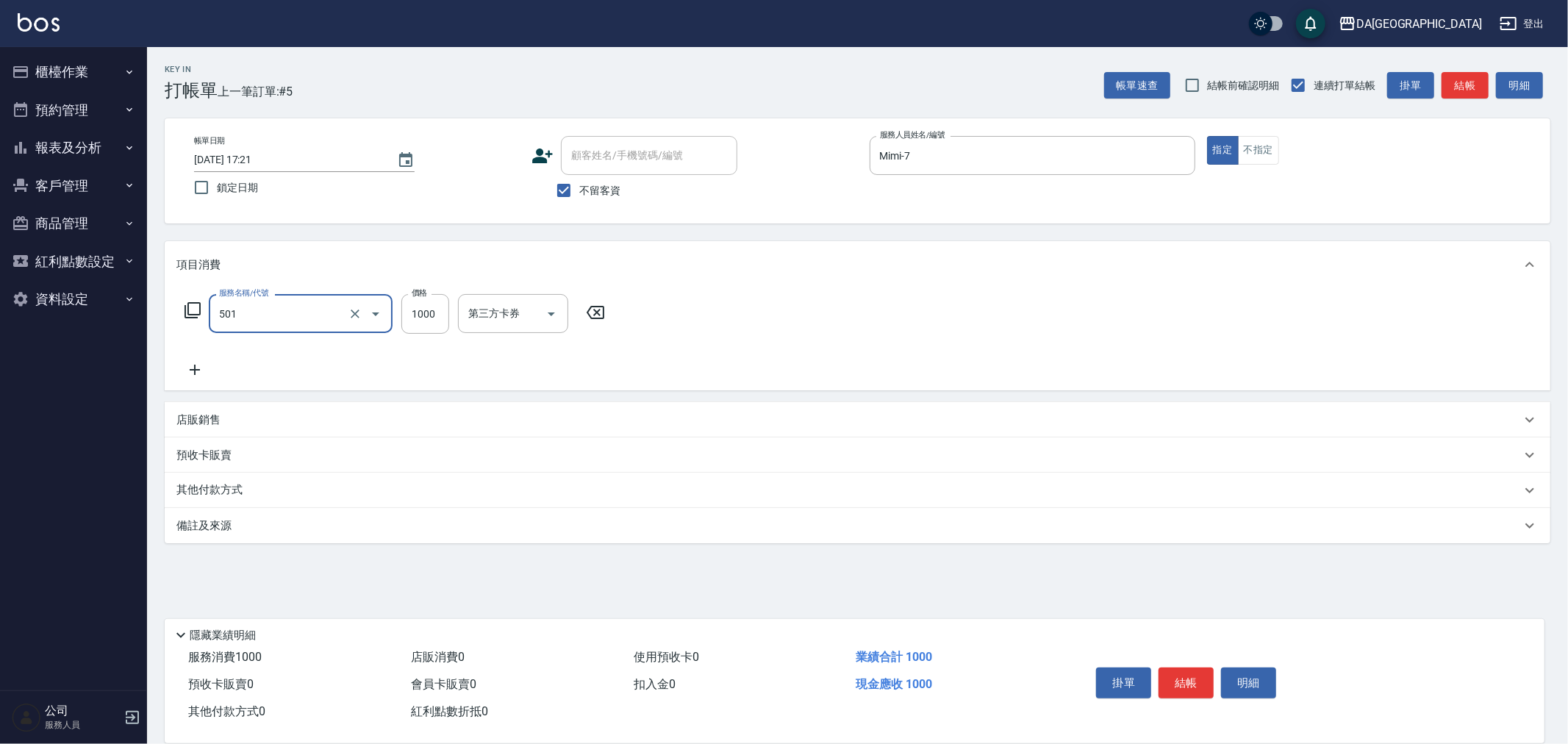
type input "染髮(501)"
type input "1399"
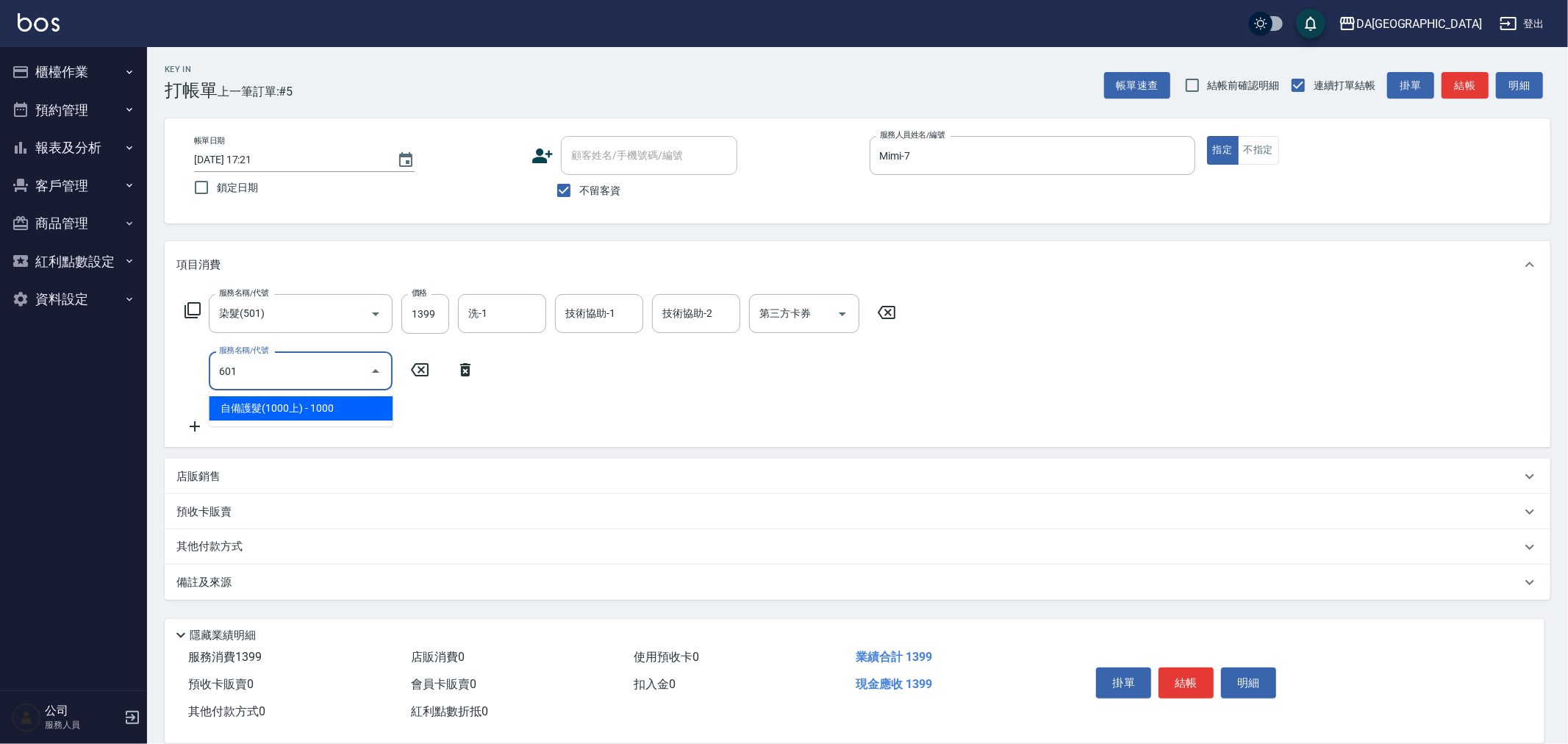
type input "自備護髮(1000上)(601)"
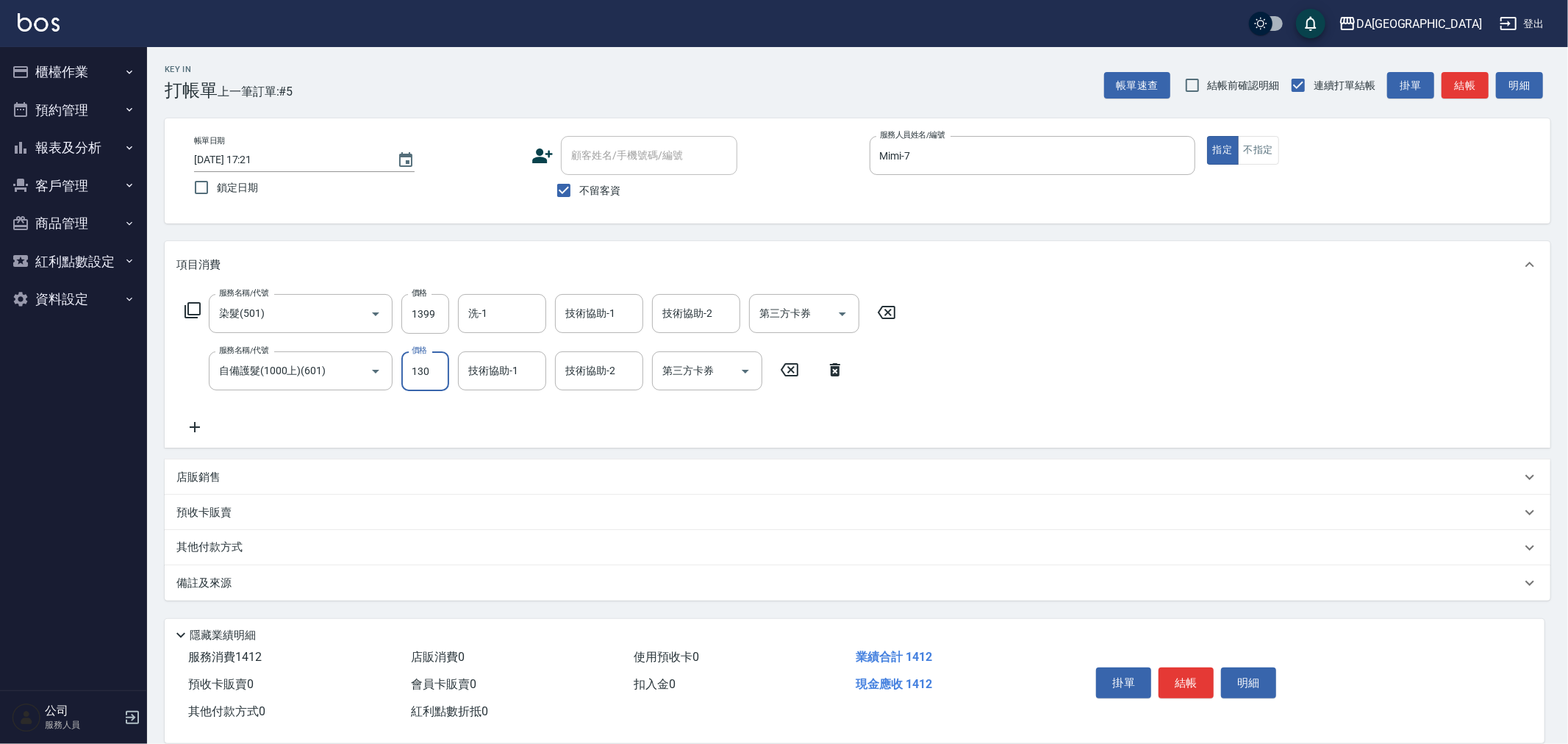
type input "1300"
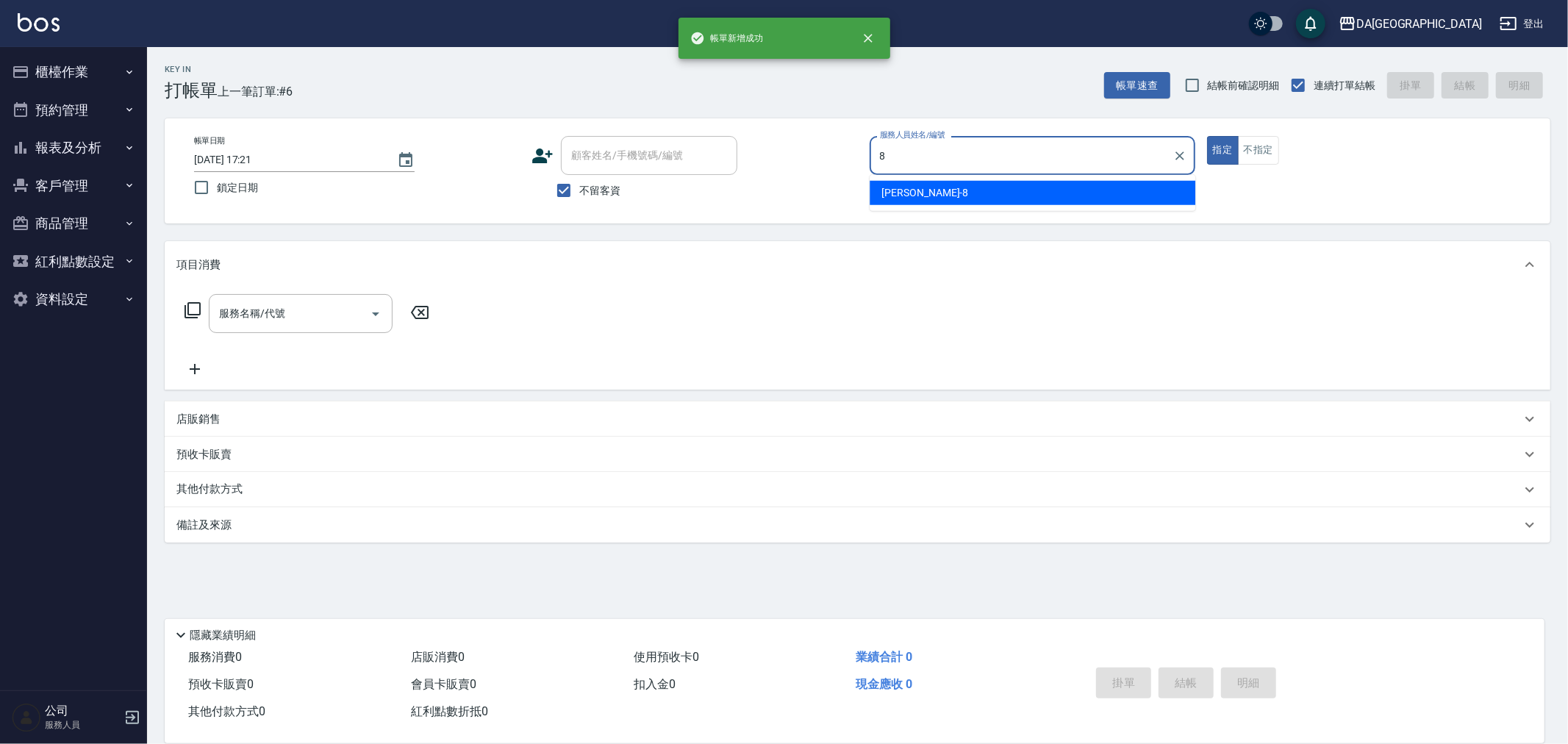
type input "[PERSON_NAME]-8"
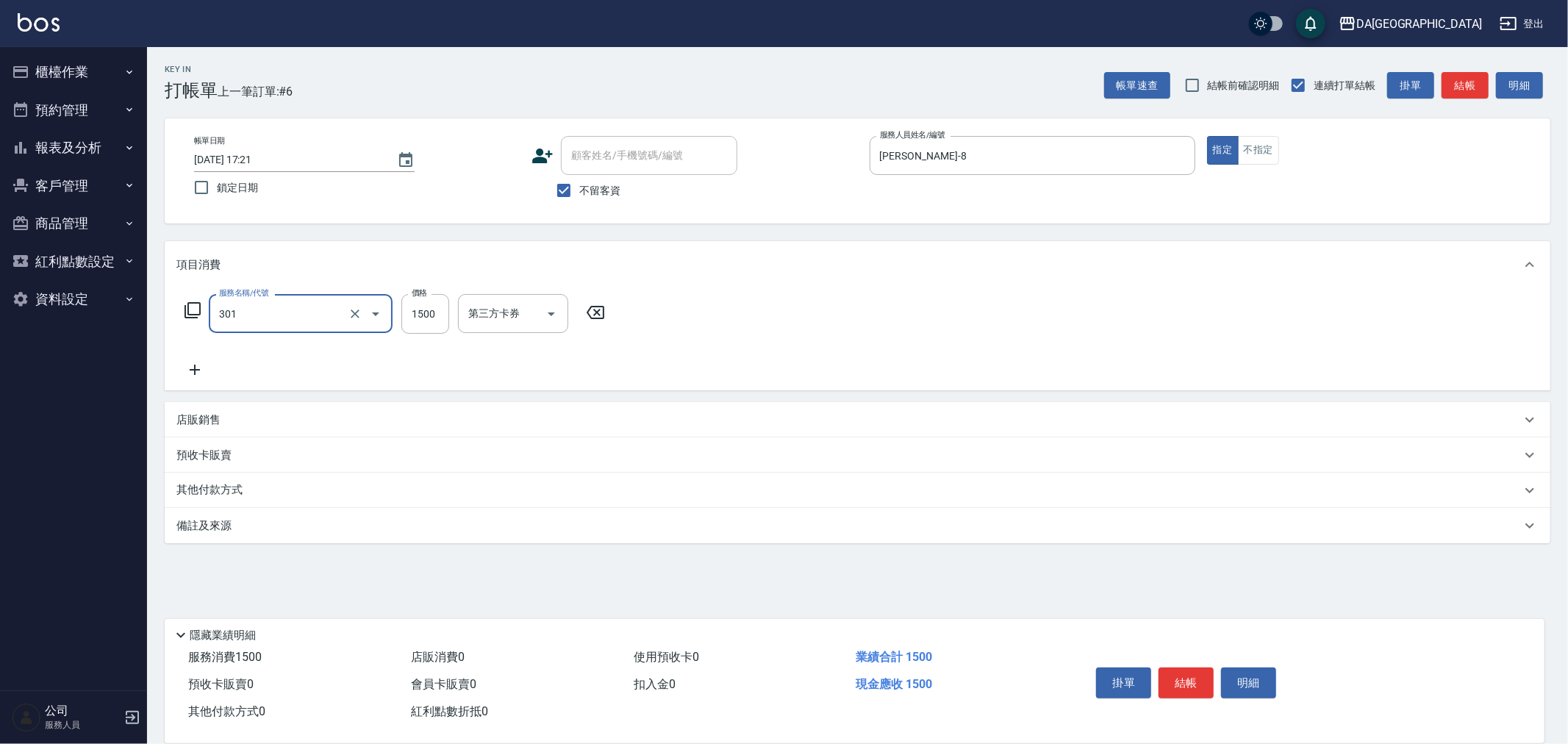
type input "燙髮(301)"
type input "3000"
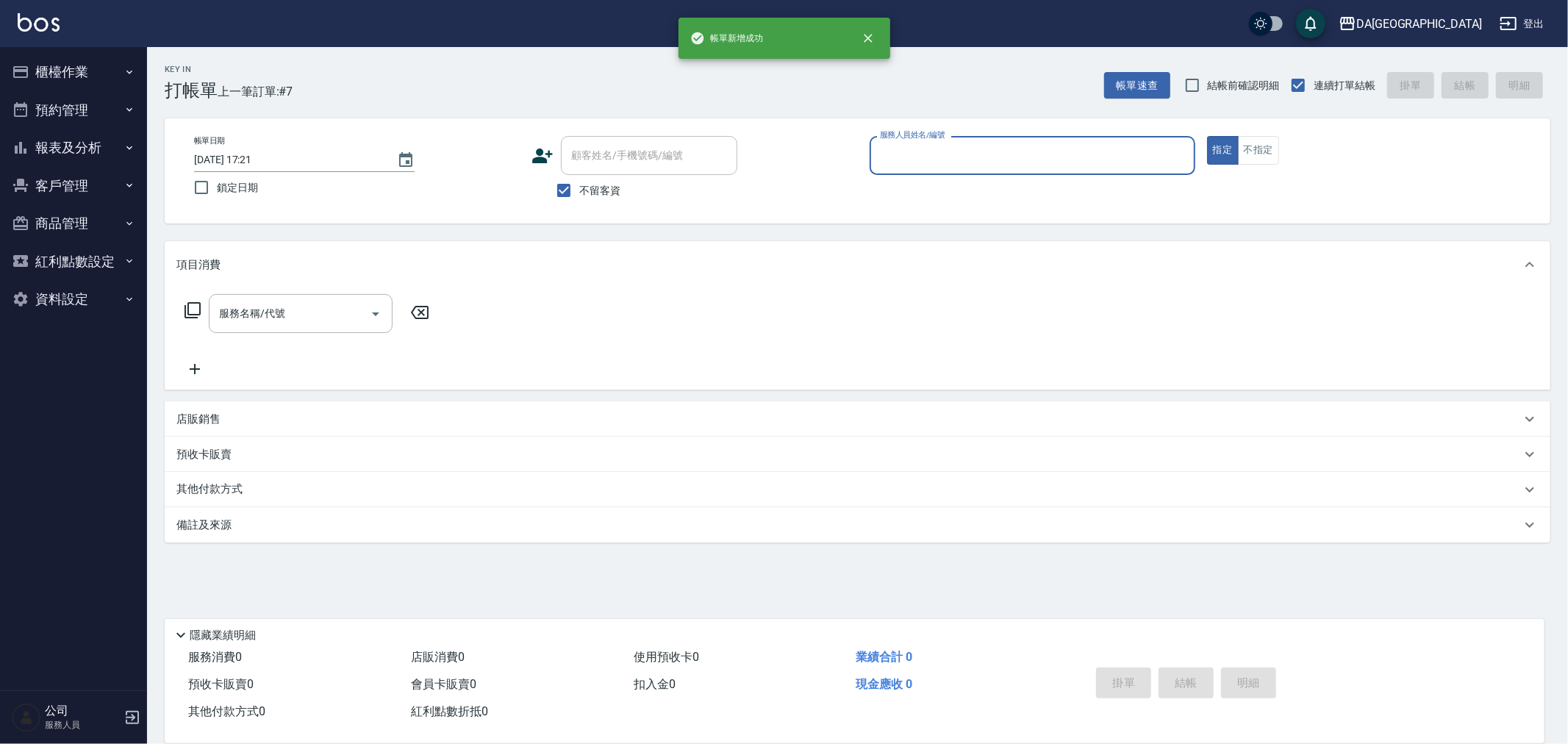
click at [91, 153] on button "報表及分析" at bounding box center [74, 147] width 136 height 38
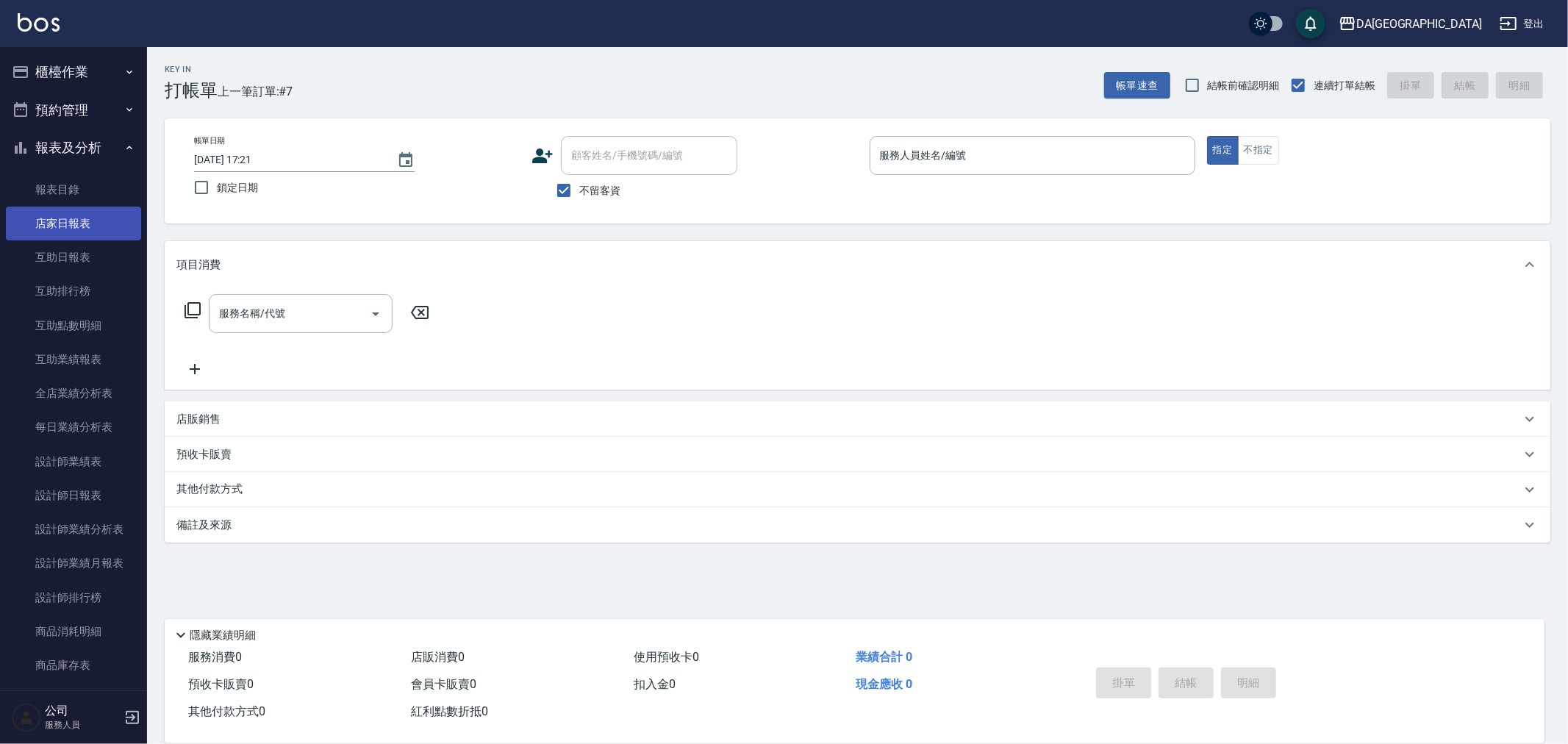
click at [105, 230] on link "店家日報表" at bounding box center [74, 223] width 136 height 33
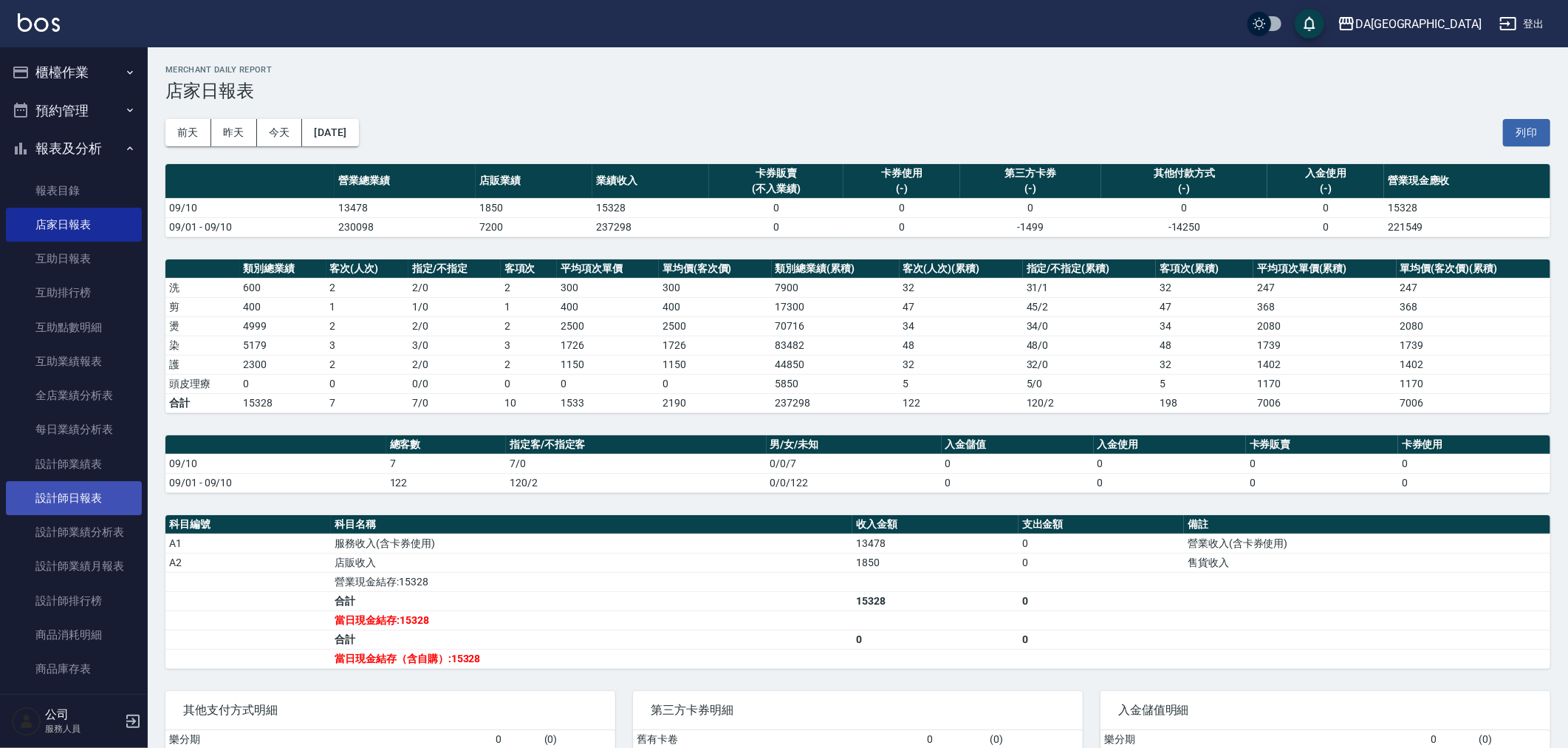
click at [97, 498] on link "設計師日報表" at bounding box center [74, 498] width 136 height 34
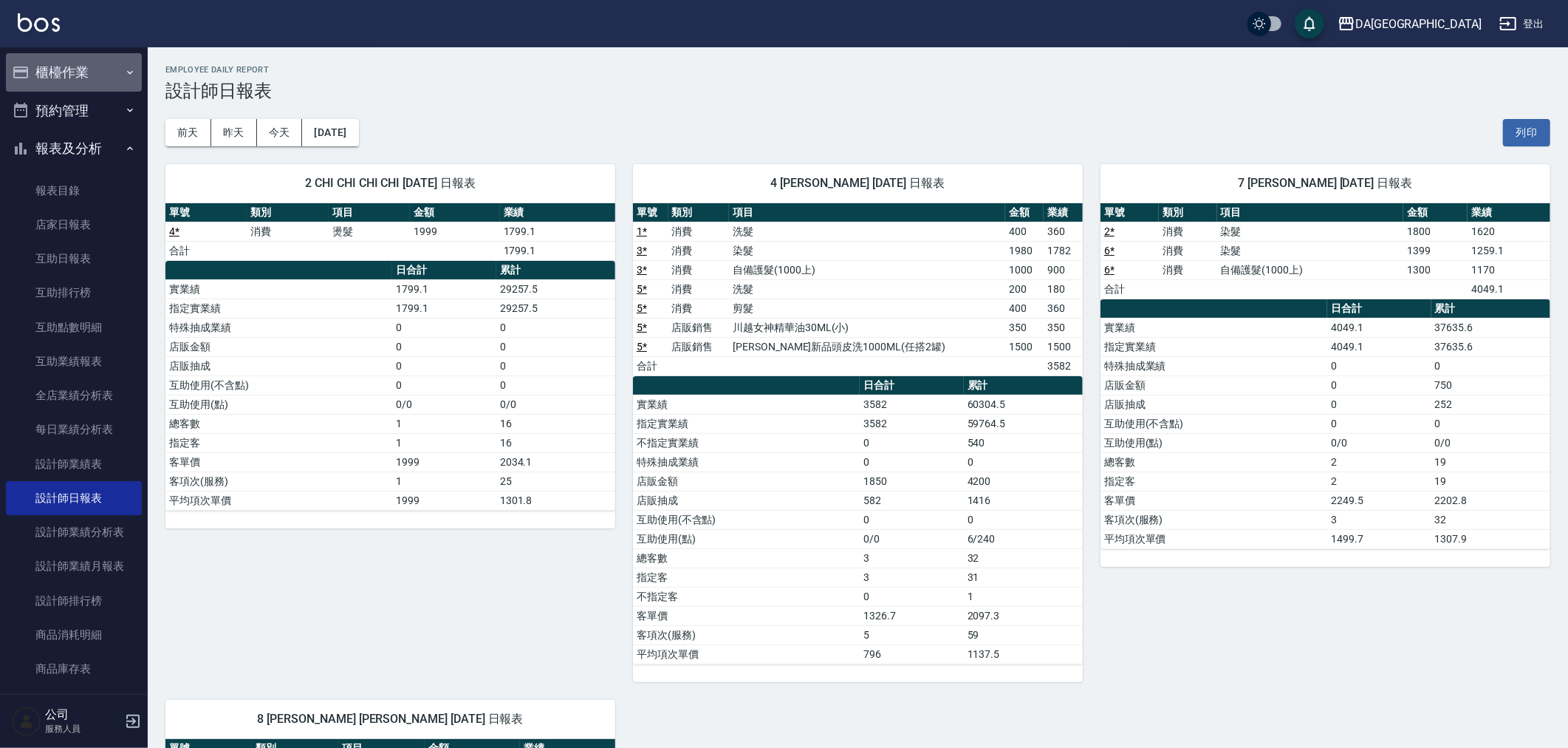
click at [94, 76] on button "櫃檯作業" at bounding box center [74, 72] width 136 height 39
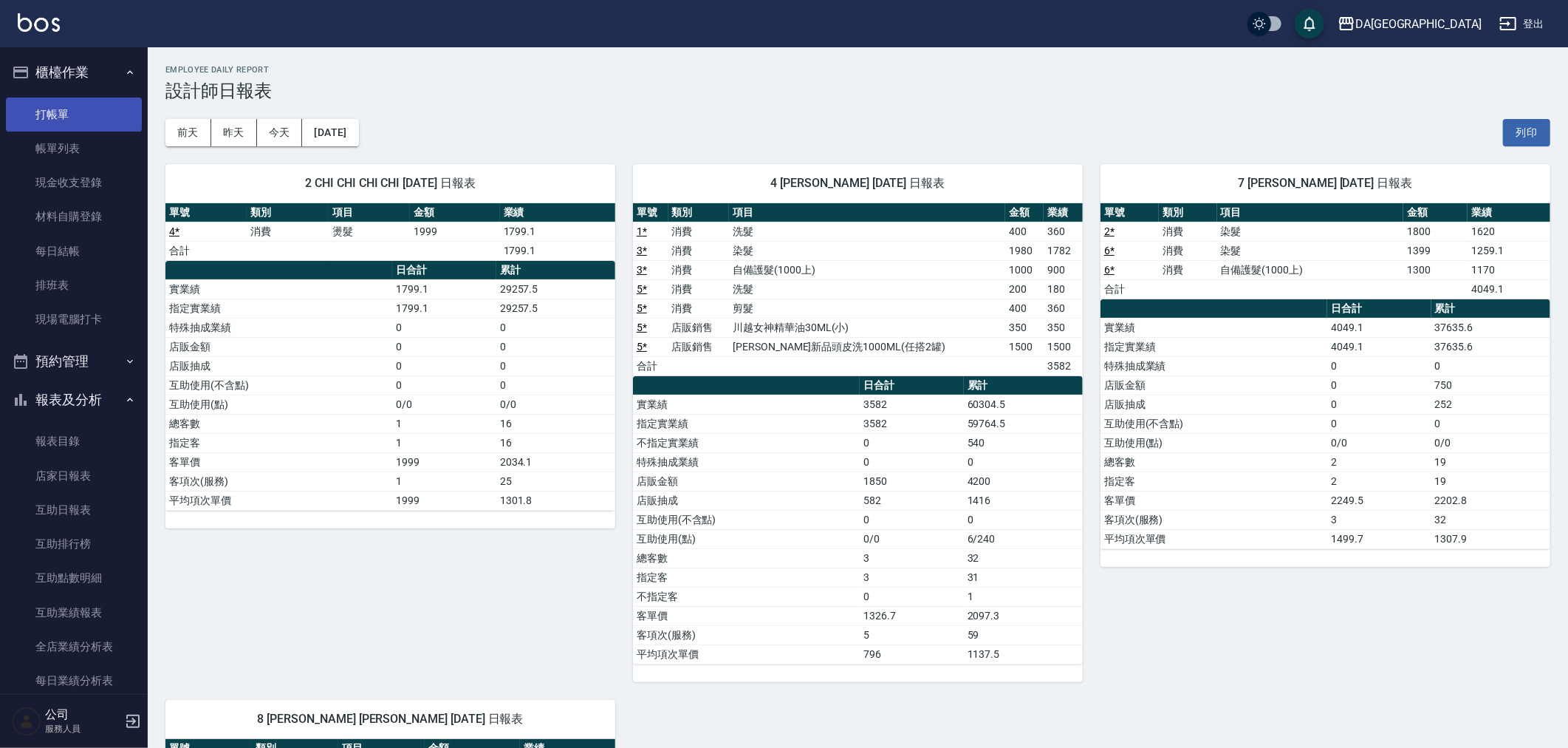
click at [85, 114] on link "打帳單" at bounding box center [74, 114] width 136 height 34
